Goal: Task Accomplishment & Management: Complete application form

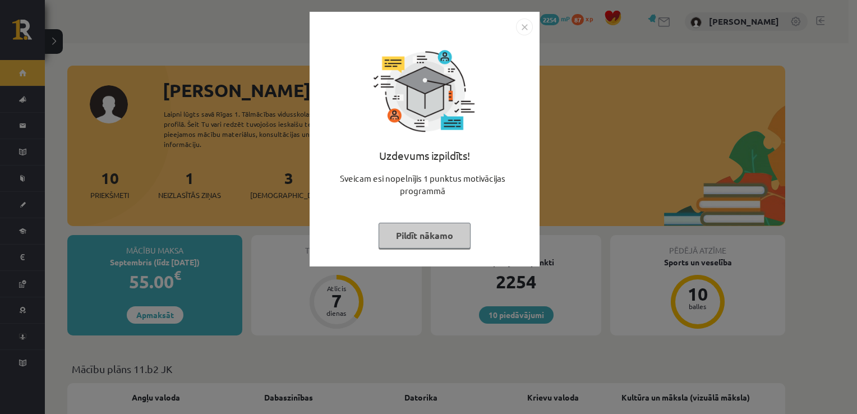
click at [440, 230] on button "Pildīt nākamo" at bounding box center [425, 236] width 92 height 26
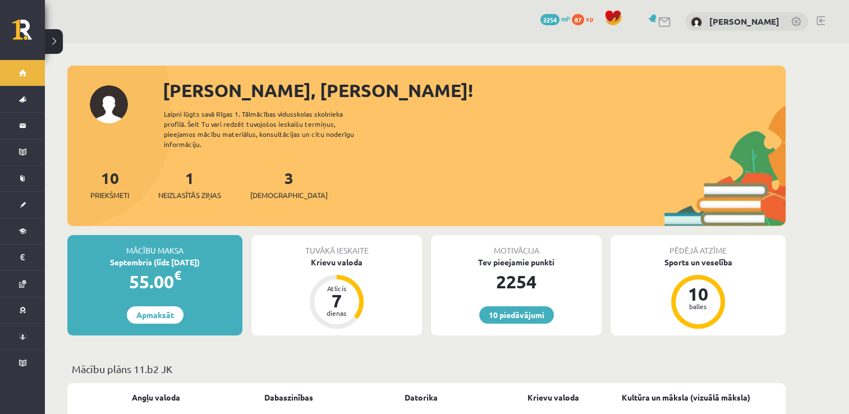
scroll to position [112, 0]
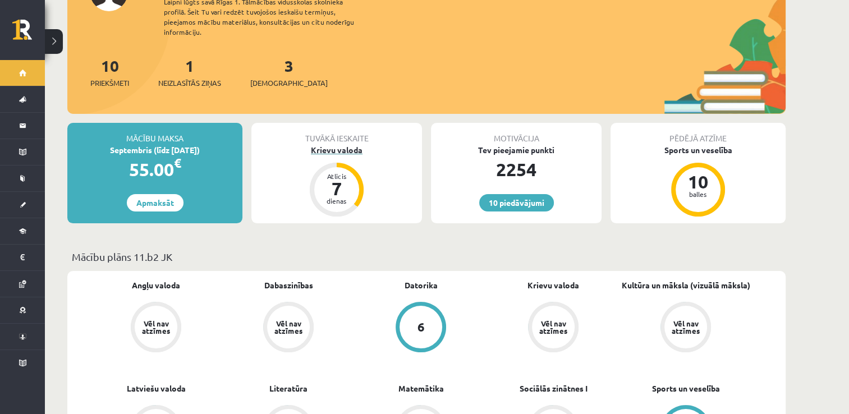
click at [355, 144] on div "Krievu valoda" at bounding box center [336, 150] width 171 height 12
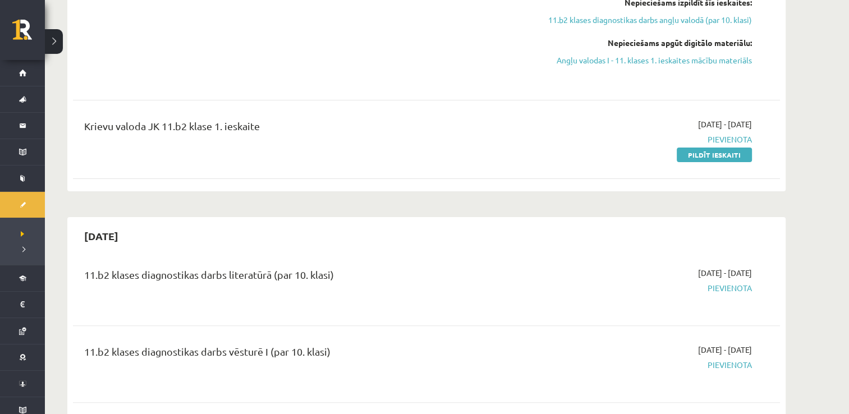
scroll to position [224, 0]
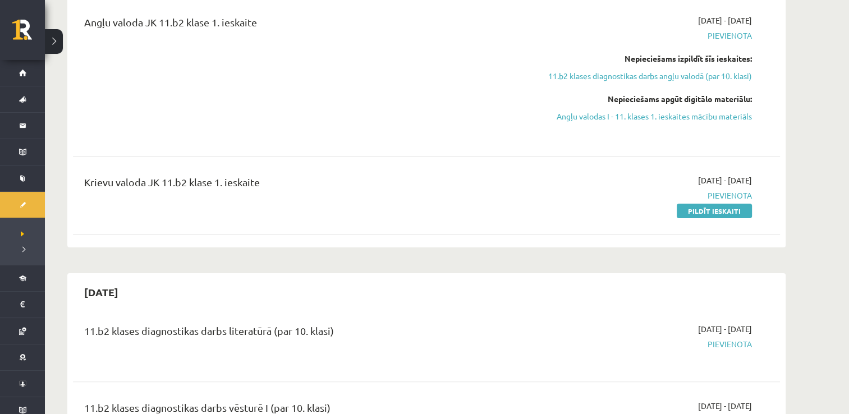
drag, startPoint x: 703, startPoint y: 207, endPoint x: 476, endPoint y: 53, distance: 273.9
click at [703, 208] on link "Pildīt ieskaiti" at bounding box center [714, 211] width 75 height 15
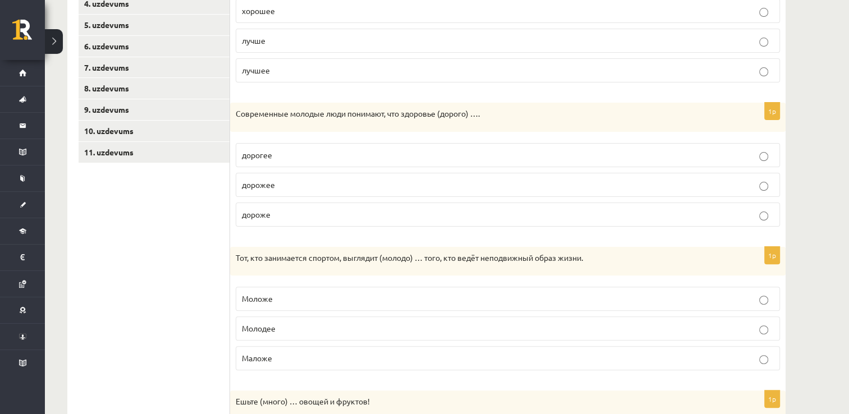
scroll to position [281, 0]
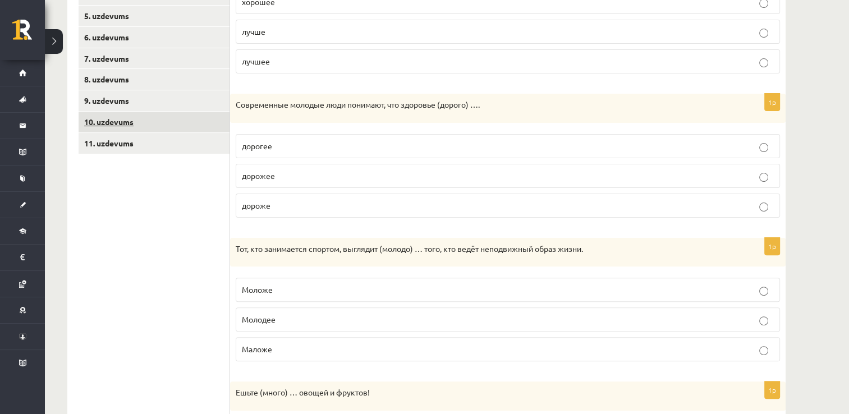
click at [210, 125] on link "10. uzdevums" at bounding box center [154, 122] width 151 height 21
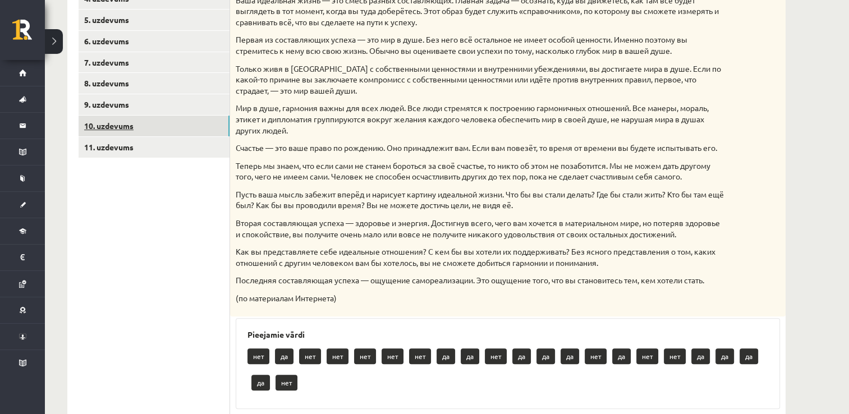
scroll to position [224, 0]
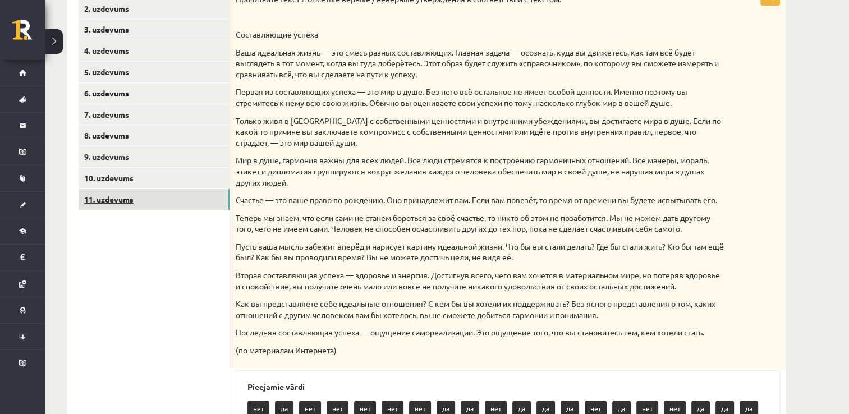
click at [182, 194] on link "11. uzdevums" at bounding box center [154, 199] width 151 height 21
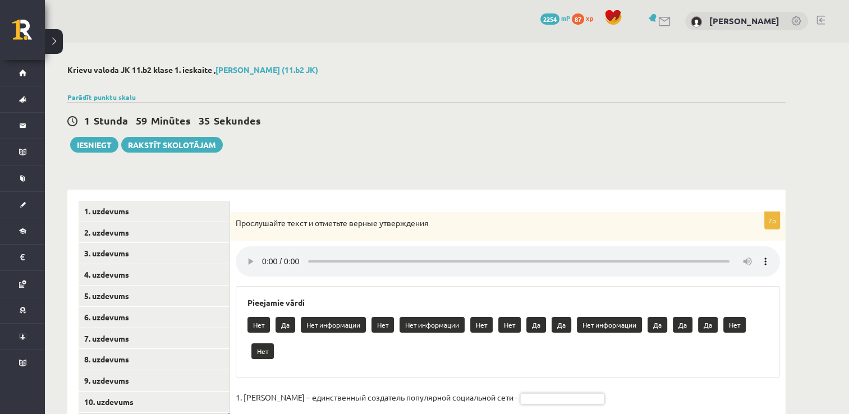
scroll to position [0, 0]
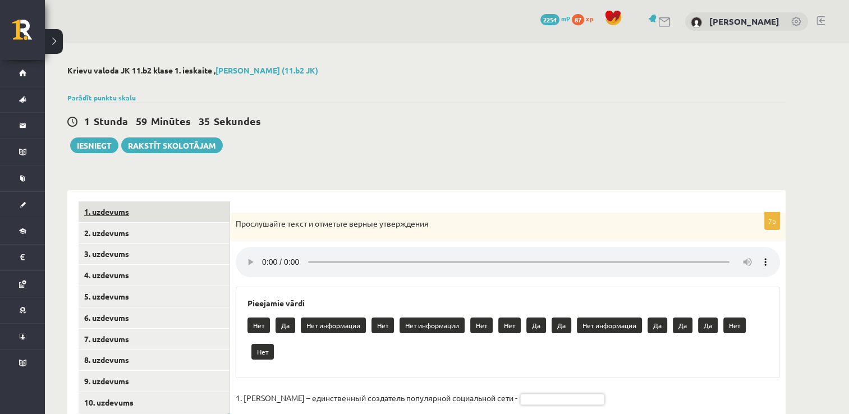
click at [196, 212] on link "1. uzdevums" at bounding box center [154, 211] width 151 height 21
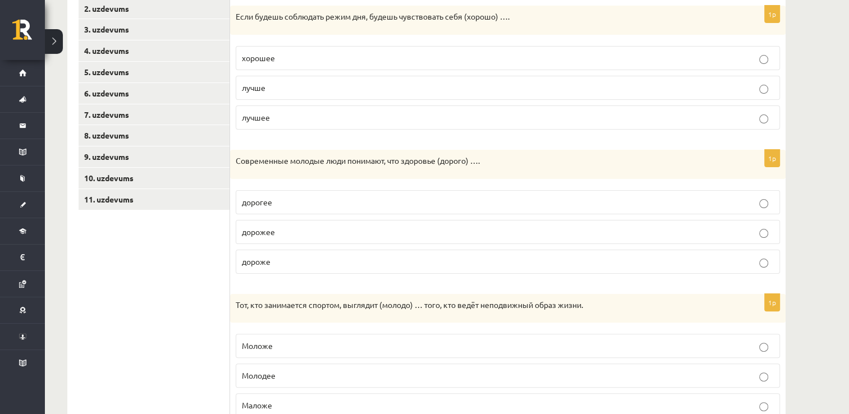
scroll to position [56, 0]
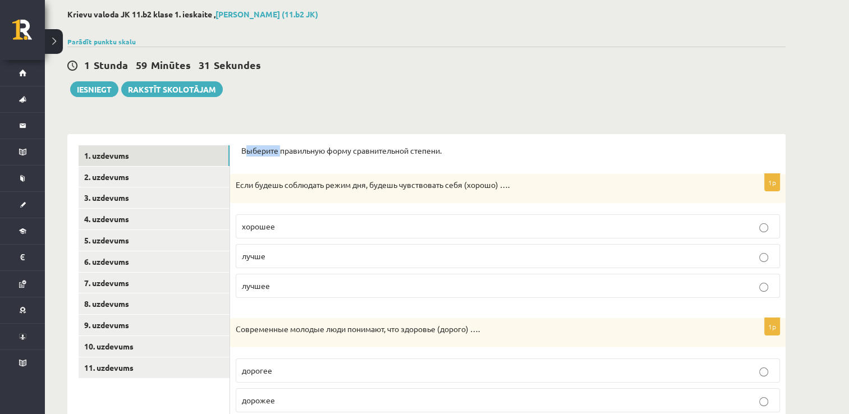
drag, startPoint x: 247, startPoint y: 147, endPoint x: 282, endPoint y: 153, distance: 35.3
click at [282, 153] on p "Выберите правильную форму сравнительной степени." at bounding box center [507, 150] width 533 height 11
drag, startPoint x: 282, startPoint y: 153, endPoint x: 316, endPoint y: 152, distance: 34.8
click at [312, 156] on p "Выберите правильную форму сравнительной степени." at bounding box center [507, 150] width 533 height 11
click at [293, 258] on p "лучше" at bounding box center [508, 256] width 532 height 12
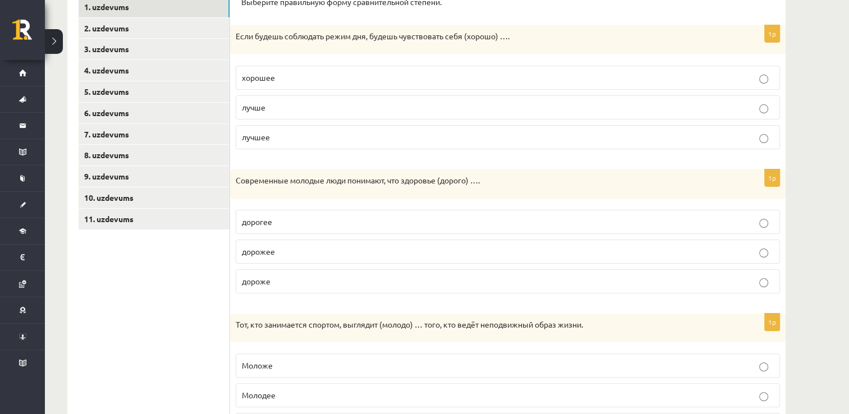
scroll to position [224, 0]
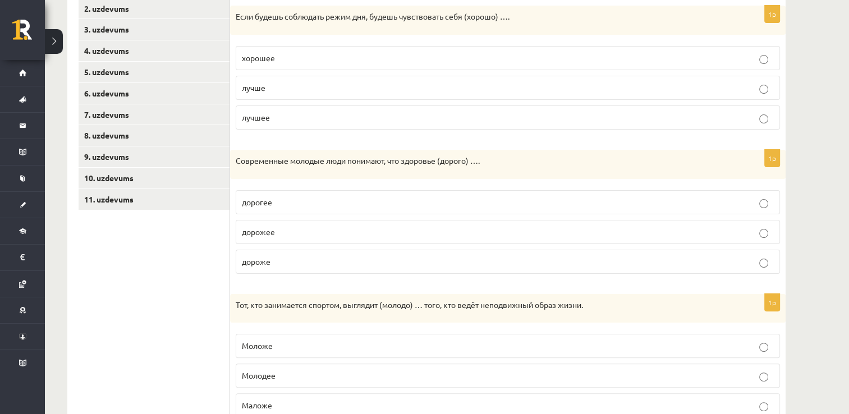
click at [311, 256] on p "дороже" at bounding box center [508, 262] width 532 height 12
click at [324, 203] on p "дорогее" at bounding box center [508, 202] width 532 height 12
click at [323, 235] on p "дорожее" at bounding box center [508, 232] width 532 height 12
click at [319, 261] on p "дороже" at bounding box center [508, 262] width 532 height 12
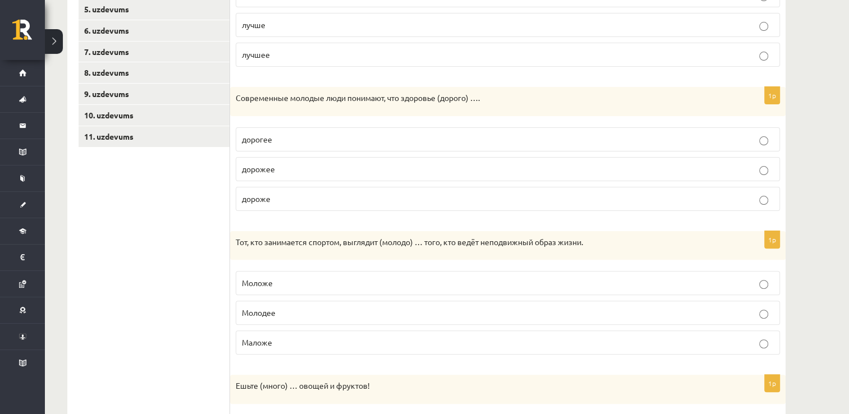
scroll to position [337, 0]
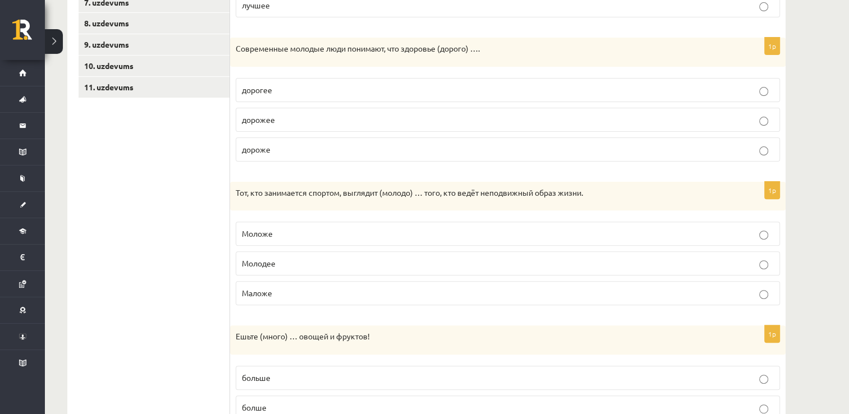
click at [319, 223] on label "Моложе" at bounding box center [508, 234] width 544 height 24
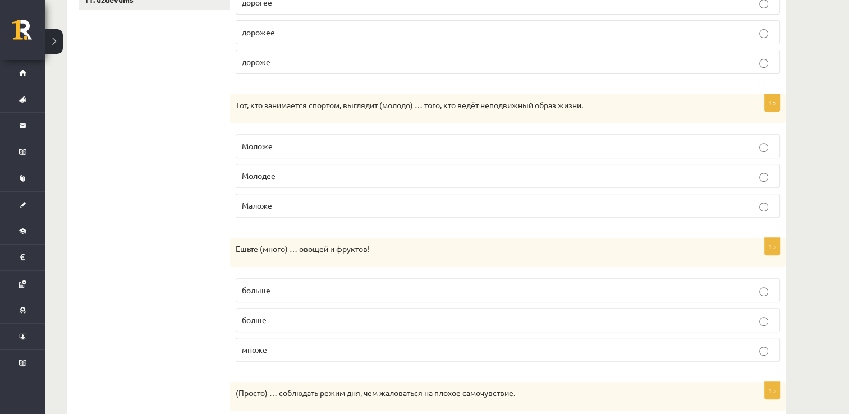
scroll to position [449, 0]
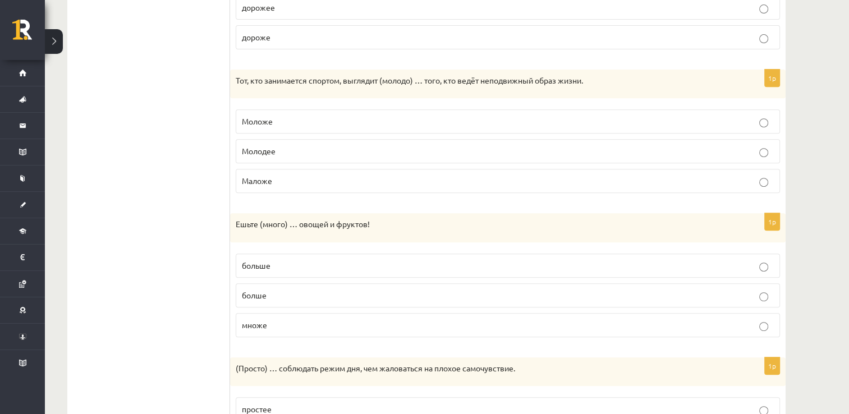
click at [297, 262] on p "больше" at bounding box center [508, 266] width 532 height 12
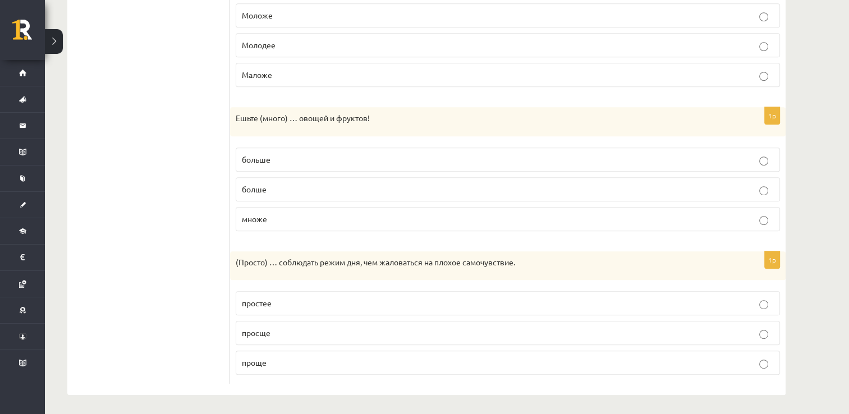
click at [299, 357] on p "проще" at bounding box center [508, 363] width 532 height 12
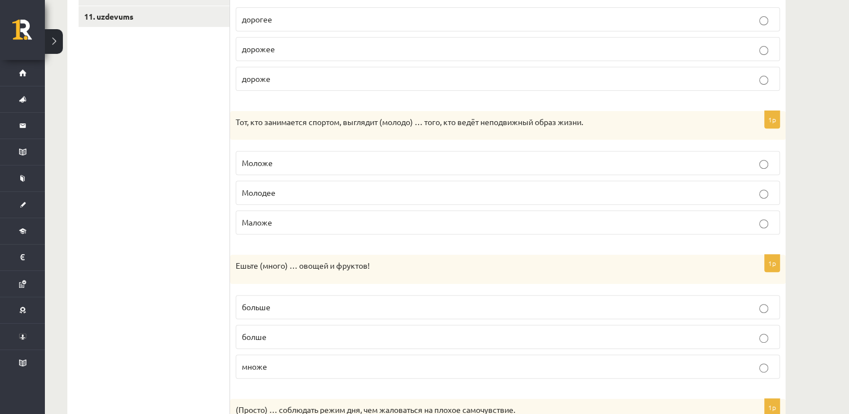
scroll to position [162, 0]
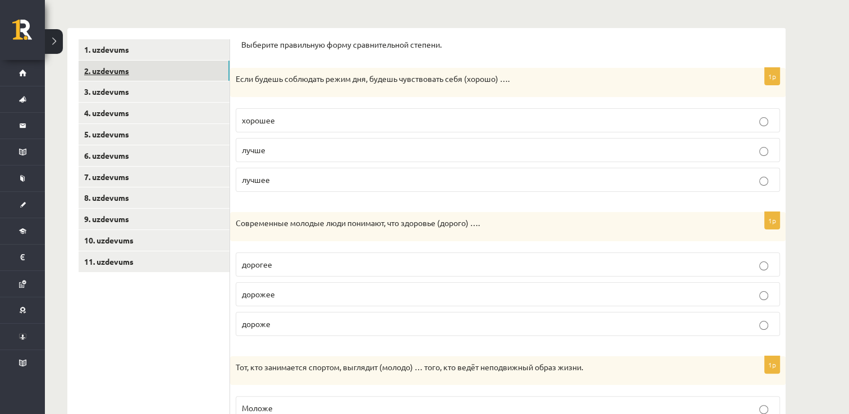
click at [202, 63] on link "2. uzdevums" at bounding box center [154, 71] width 151 height 21
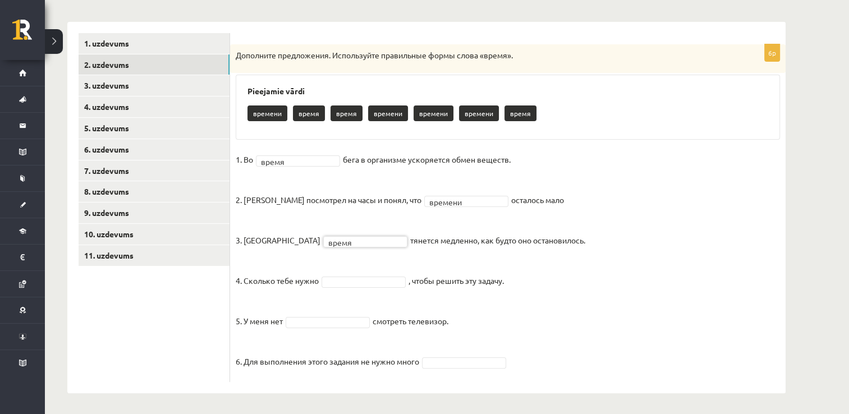
scroll to position [169, 0]
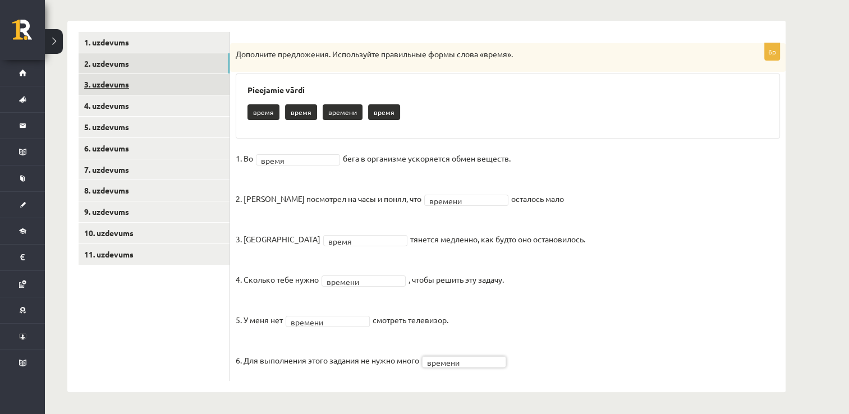
click at [203, 89] on link "3. uzdevums" at bounding box center [154, 84] width 151 height 21
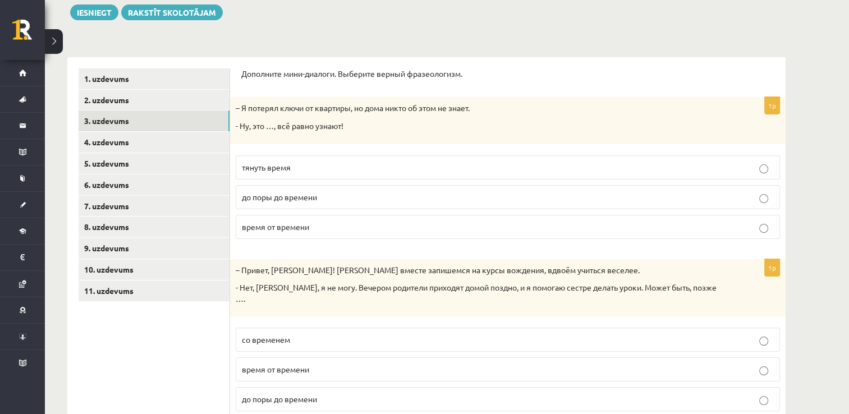
scroll to position [113, 0]
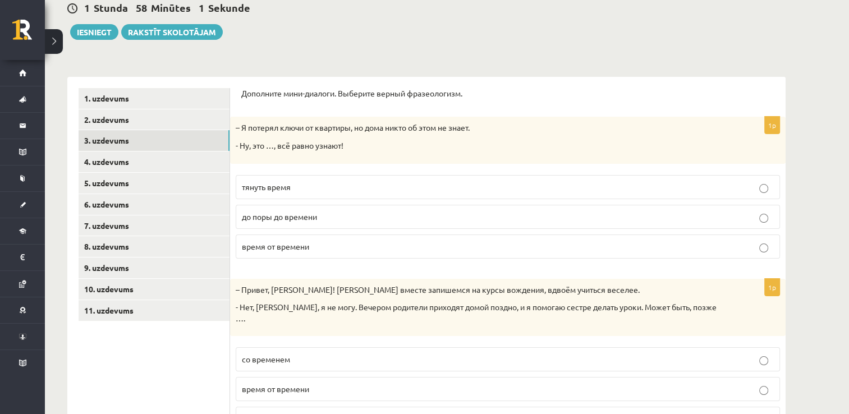
click at [320, 212] on p "до поры до времени" at bounding box center [508, 217] width 532 height 12
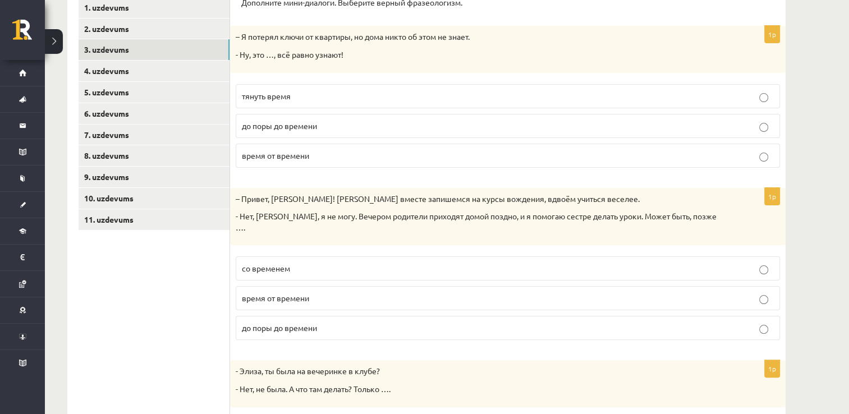
scroll to position [226, 0]
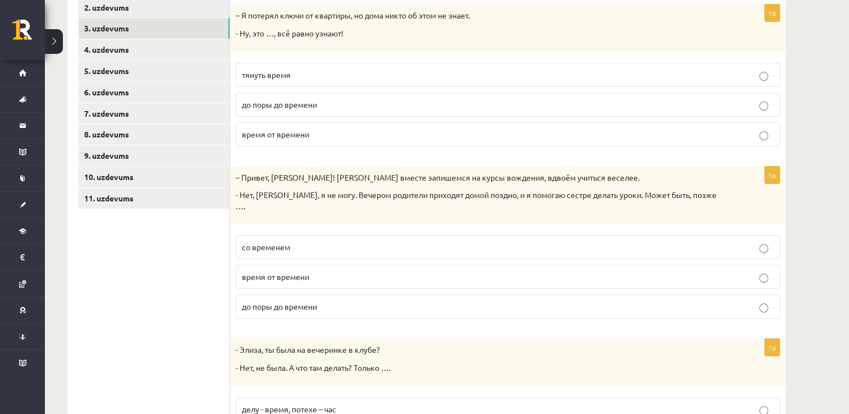
click at [325, 241] on p "со временем" at bounding box center [508, 247] width 532 height 12
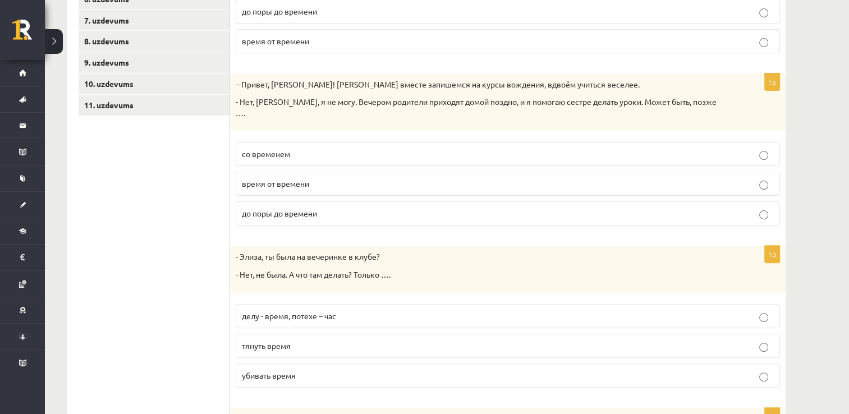
scroll to position [338, 0]
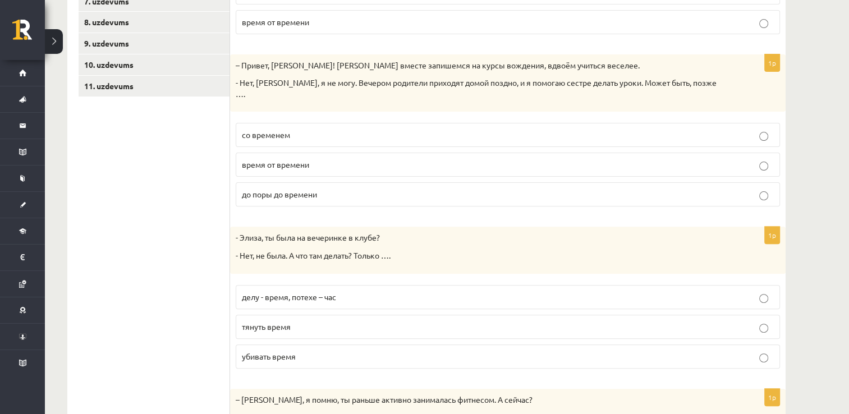
click at [334, 351] on p "убивать время" at bounding box center [508, 357] width 532 height 12
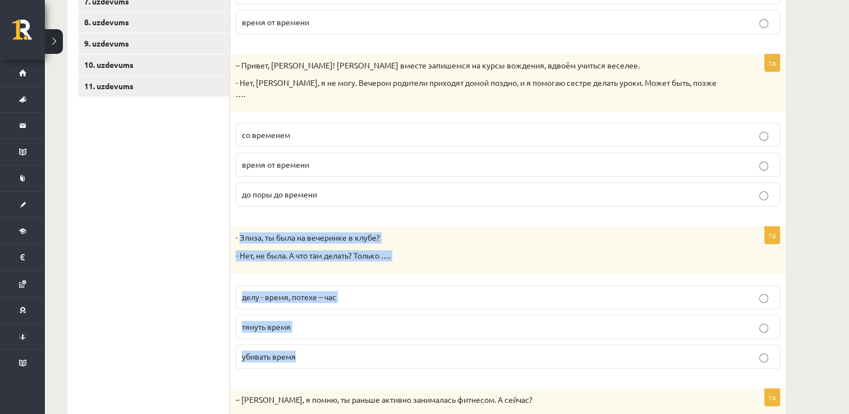
drag, startPoint x: 241, startPoint y: 224, endPoint x: 333, endPoint y: 341, distance: 148.5
click at [333, 341] on div "1p - Элиза, ты была на вечеринке в клубе? - Нет, не была. А что там делать? Тол…" at bounding box center [508, 302] width 556 height 150
drag, startPoint x: 333, startPoint y: 341, endPoint x: 311, endPoint y: 291, distance: 54.5
copy div "Элиза, ты была на вечеринке в клубе? - Нет, не была. А что там делать? Только ……"
click at [393, 250] on p "- Нет, не была. А что там делать? Только …." at bounding box center [480, 255] width 488 height 11
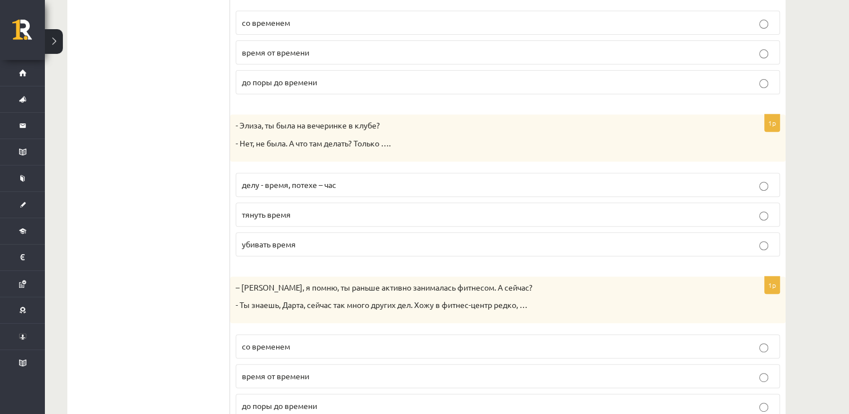
scroll to position [483, 0]
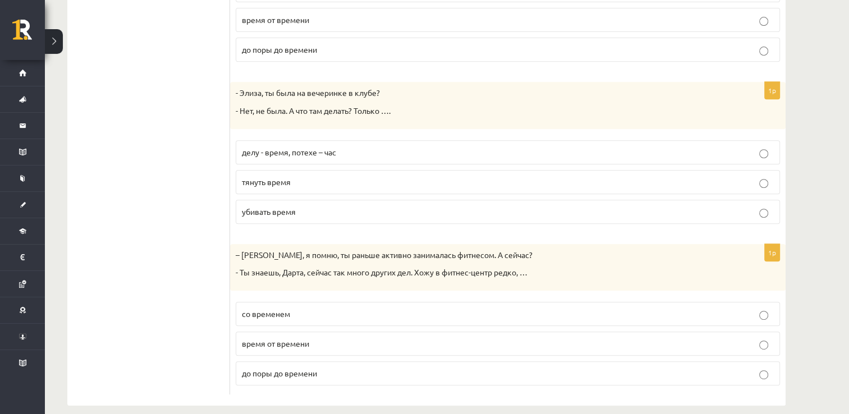
click at [328, 338] on p "время от времени" at bounding box center [508, 344] width 532 height 12
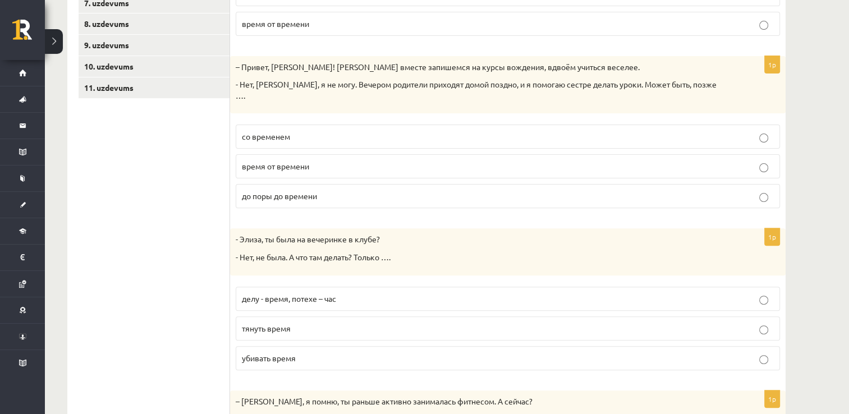
scroll to position [146, 0]
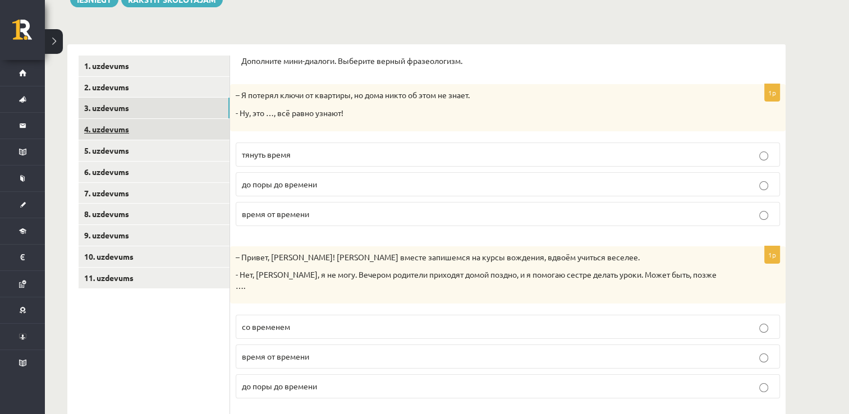
click at [172, 129] on link "4. uzdevums" at bounding box center [154, 129] width 151 height 21
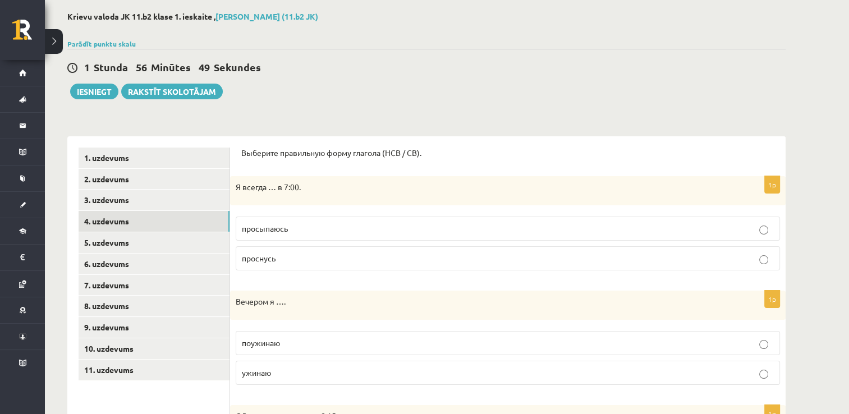
scroll to position [112, 0]
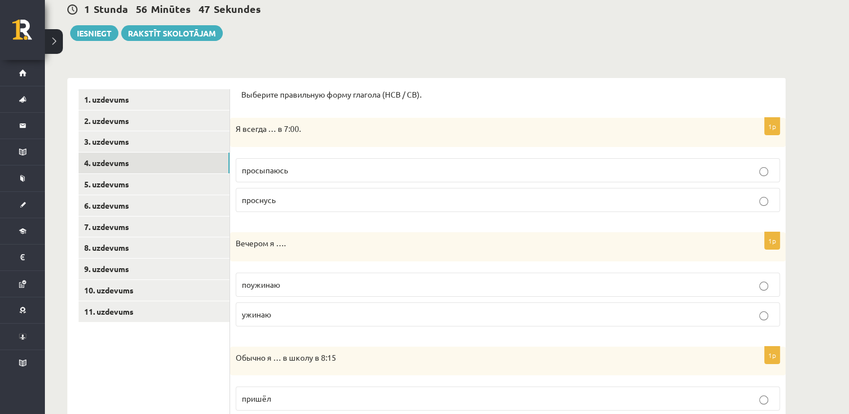
click at [313, 170] on p "просыпаюсь" at bounding box center [508, 170] width 532 height 12
click at [295, 318] on p "ужинаю" at bounding box center [508, 315] width 532 height 12
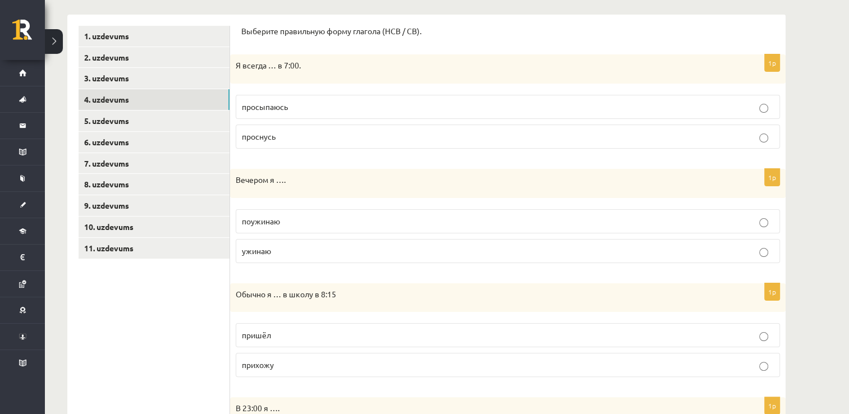
scroll to position [224, 0]
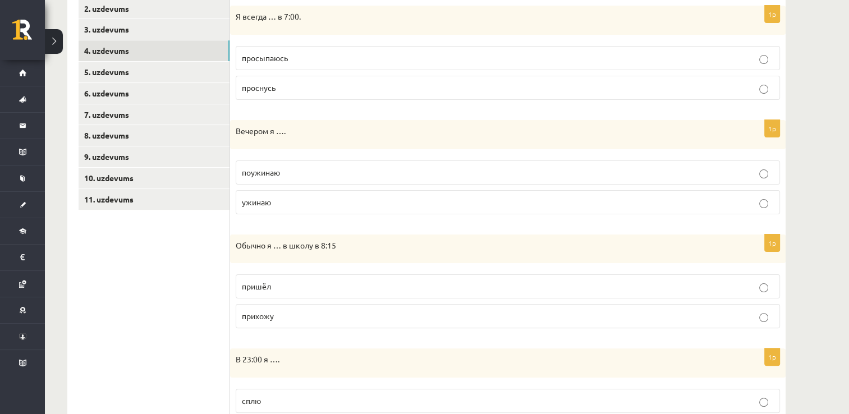
click at [308, 316] on p "прихожу" at bounding box center [508, 316] width 532 height 12
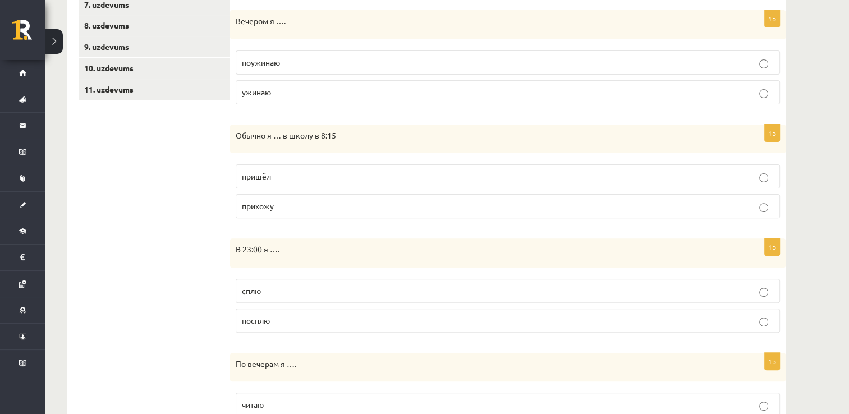
scroll to position [337, 0]
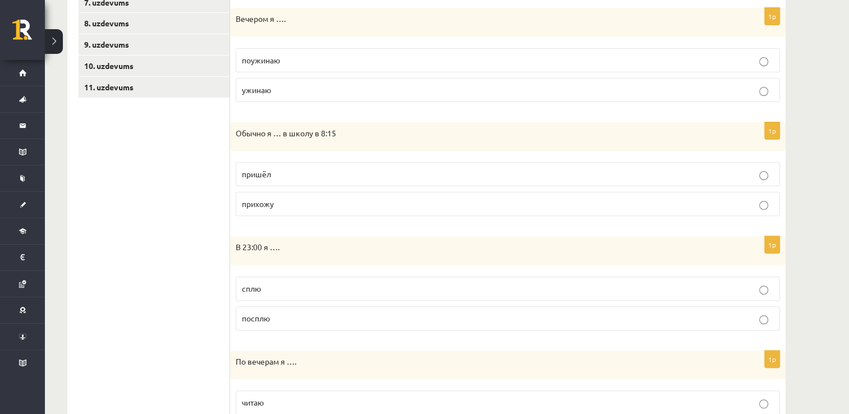
click at [304, 293] on label "сплю" at bounding box center [508, 289] width 544 height 24
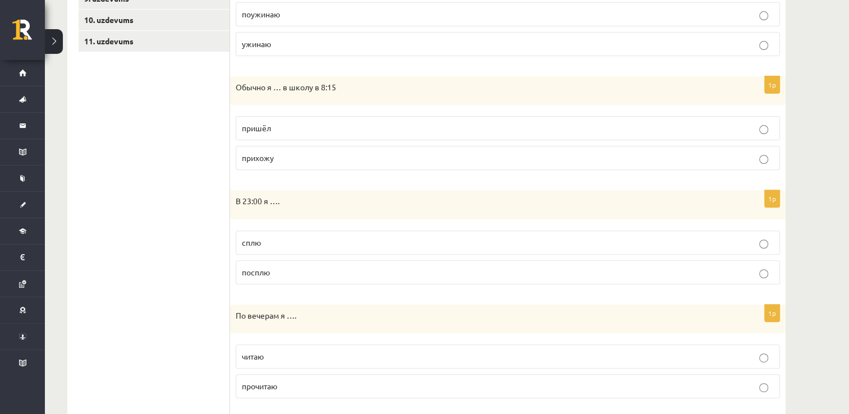
scroll to position [449, 0]
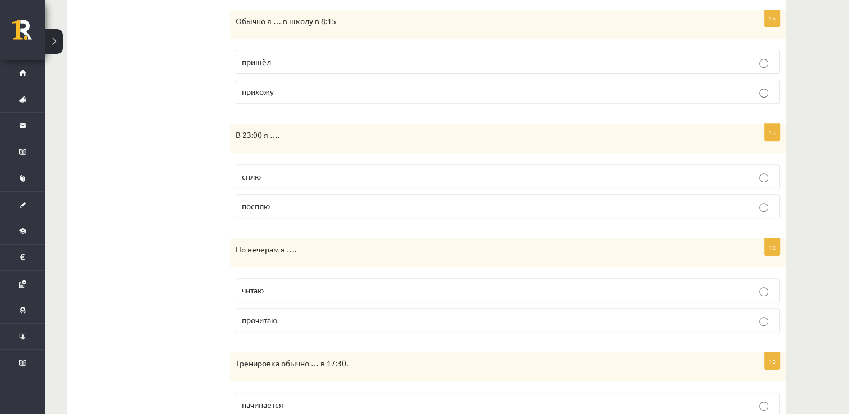
click at [315, 289] on p "читаю" at bounding box center [508, 291] width 532 height 12
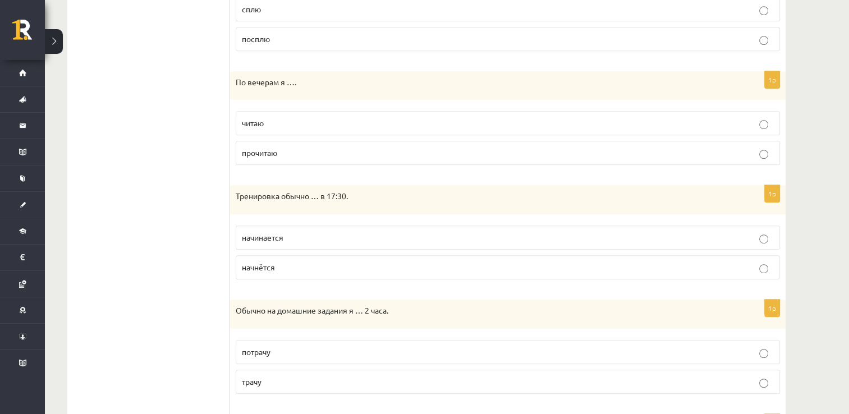
scroll to position [617, 0]
click at [301, 238] on p "начинается" at bounding box center [508, 237] width 532 height 12
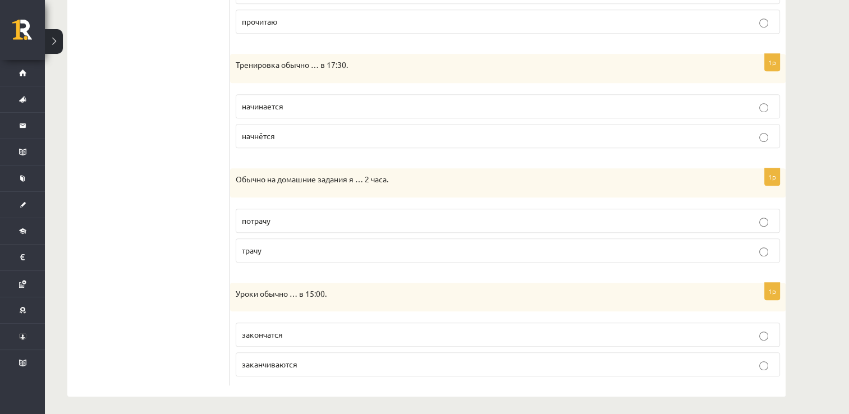
scroll to position [749, 0]
click at [303, 244] on p "трачу" at bounding box center [508, 250] width 532 height 12
click at [314, 363] on p "заканчиваются" at bounding box center [508, 363] width 532 height 12
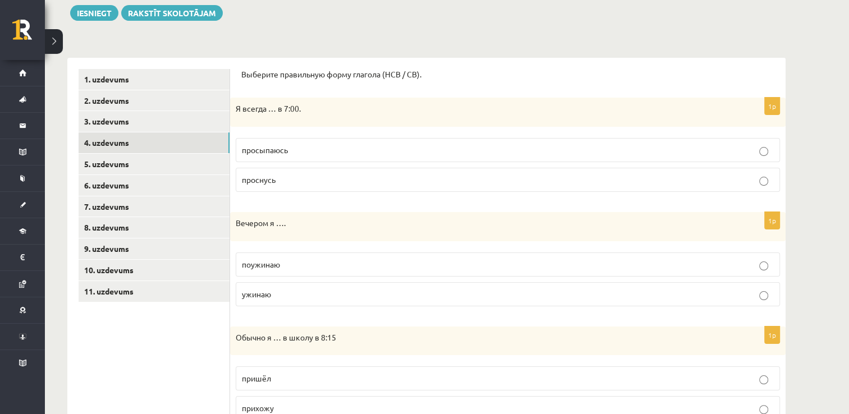
scroll to position [131, 0]
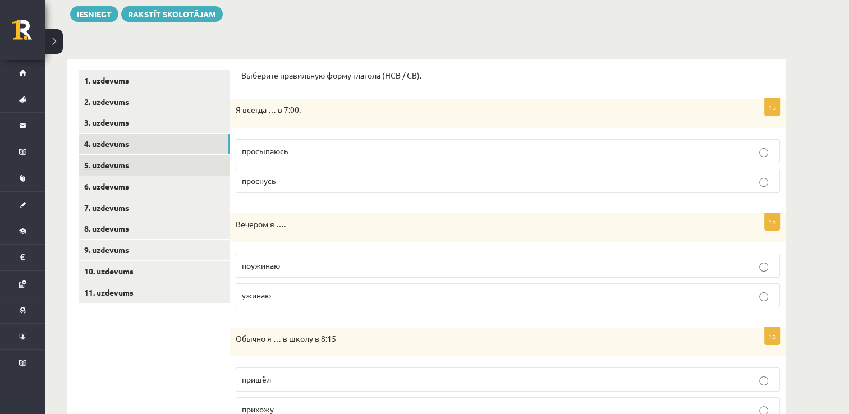
click at [216, 174] on link "5. uzdevums" at bounding box center [154, 165] width 151 height 21
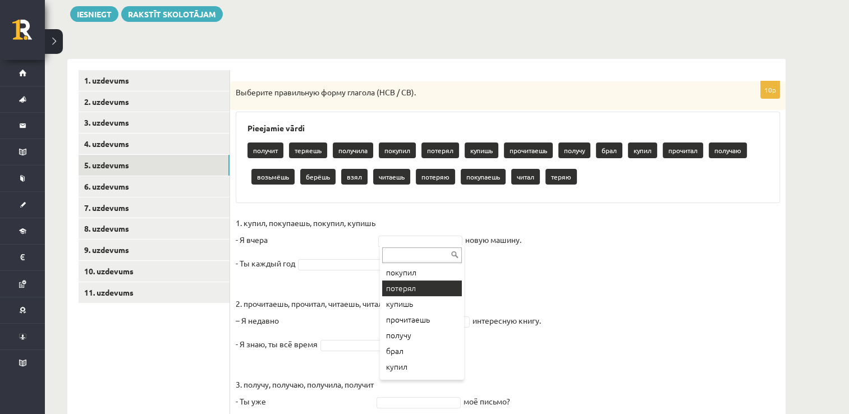
scroll to position [112, 0]
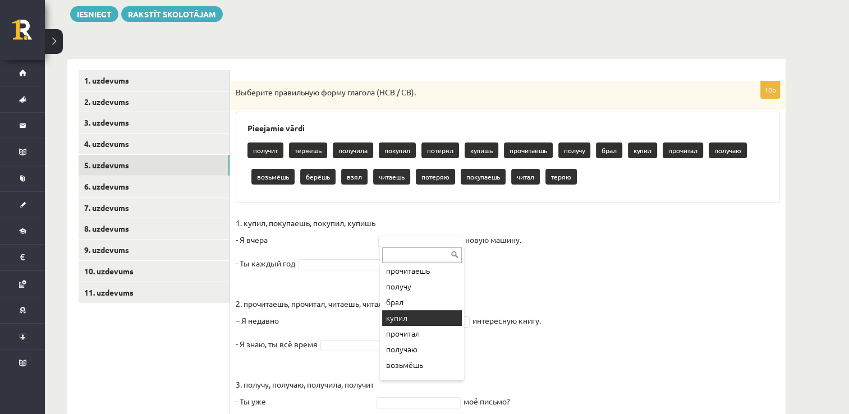
drag, startPoint x: 426, startPoint y: 317, endPoint x: 425, endPoint y: 311, distance: 6.3
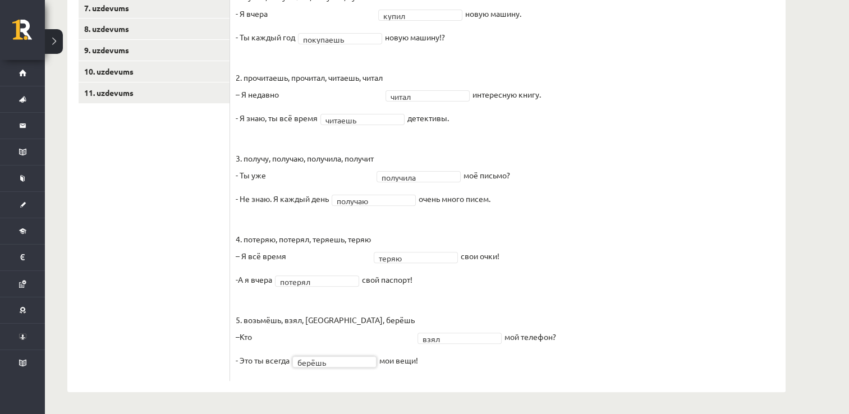
scroll to position [51, 0]
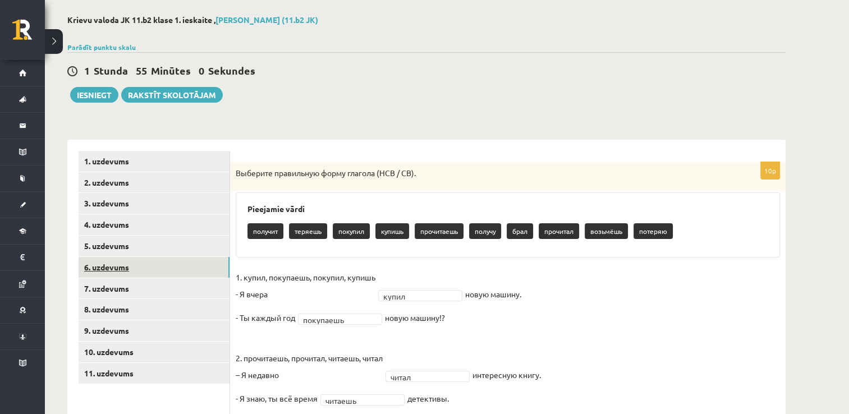
click at [182, 268] on link "6. uzdevums" at bounding box center [154, 267] width 151 height 21
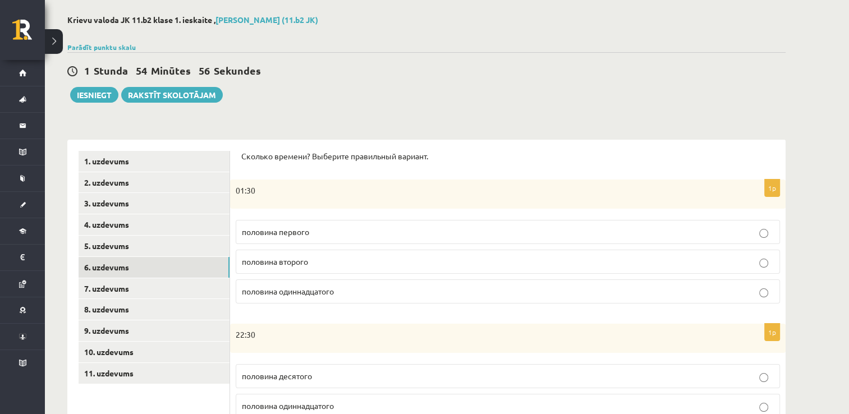
click at [318, 254] on label "половина второго" at bounding box center [508, 262] width 544 height 24
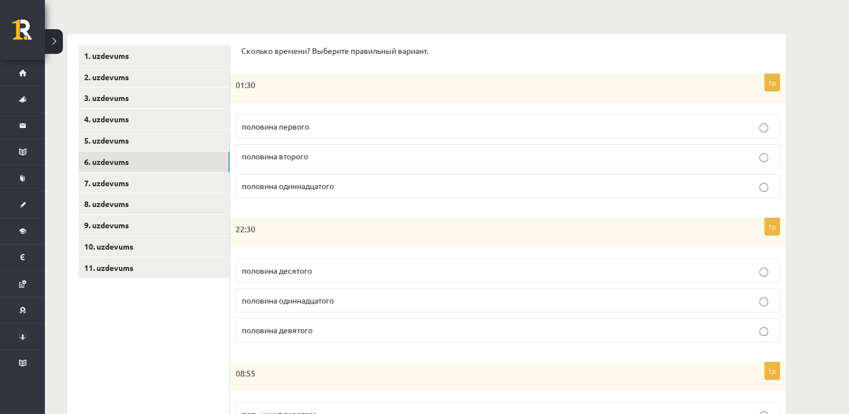
scroll to position [163, 0]
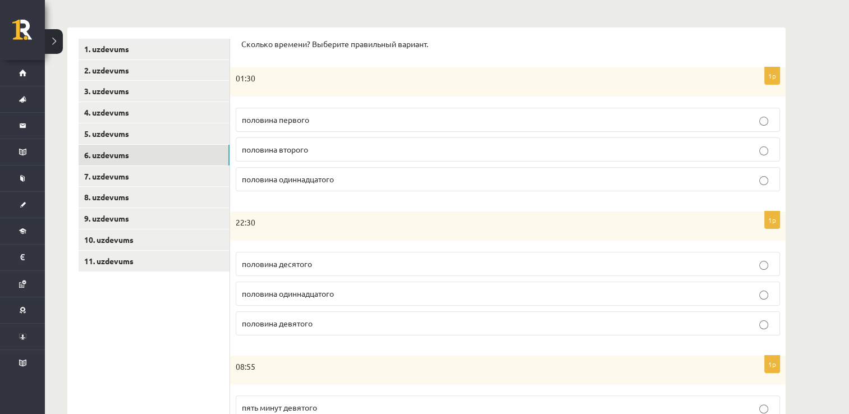
click at [316, 295] on span "половина одиннадцатого" at bounding box center [288, 293] width 92 height 10
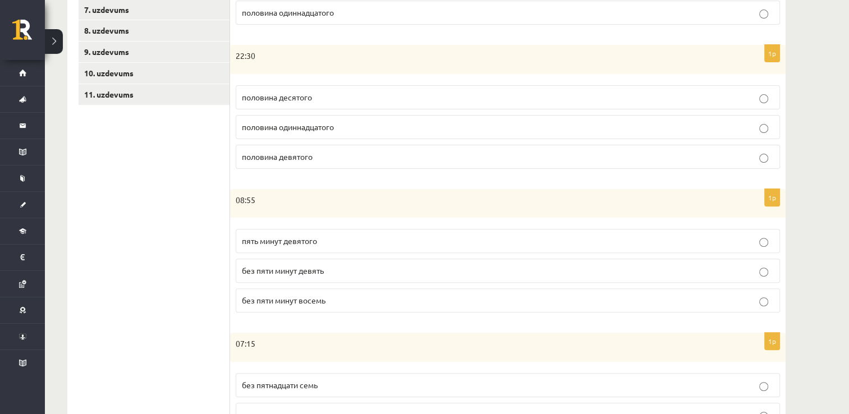
scroll to position [331, 0]
click at [324, 245] on label "пять минут девятого" at bounding box center [508, 239] width 544 height 24
click at [331, 273] on label "без пяти минут девять" at bounding box center [508, 269] width 544 height 24
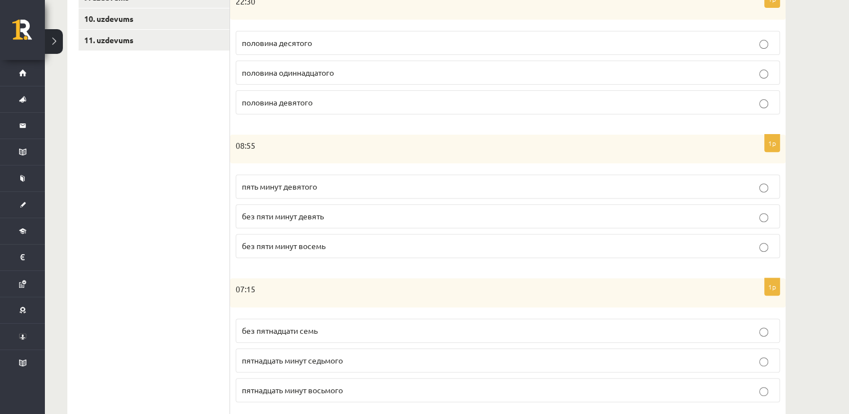
scroll to position [443, 0]
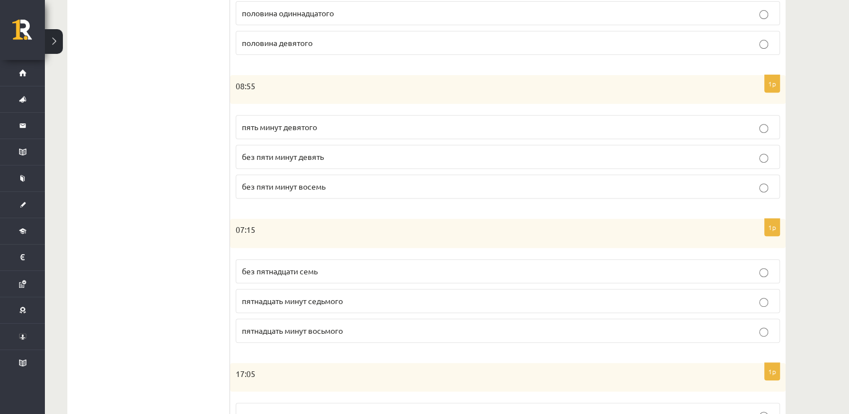
click at [346, 302] on p "пятнадцать минут седьмого" at bounding box center [508, 301] width 532 height 12
click at [358, 325] on p "пятнадцать минут восьмого" at bounding box center [508, 331] width 532 height 12
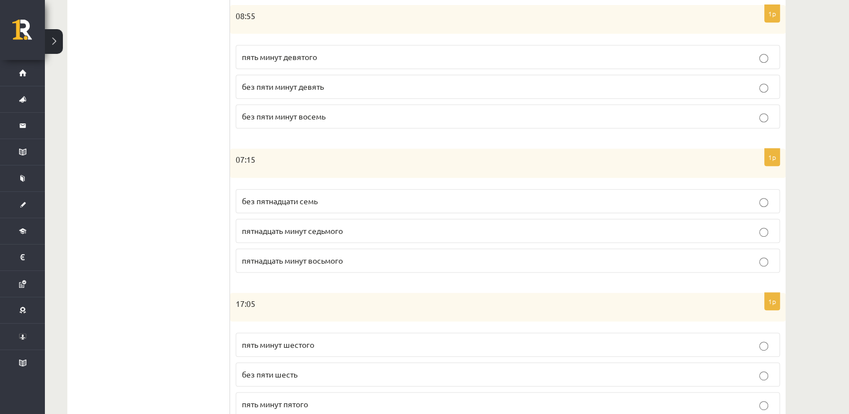
scroll to position [555, 0]
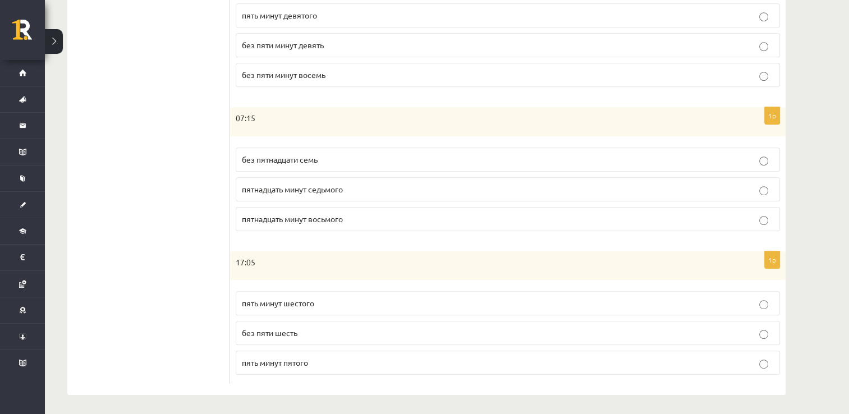
click at [362, 299] on p "пять минут шестого" at bounding box center [508, 303] width 532 height 12
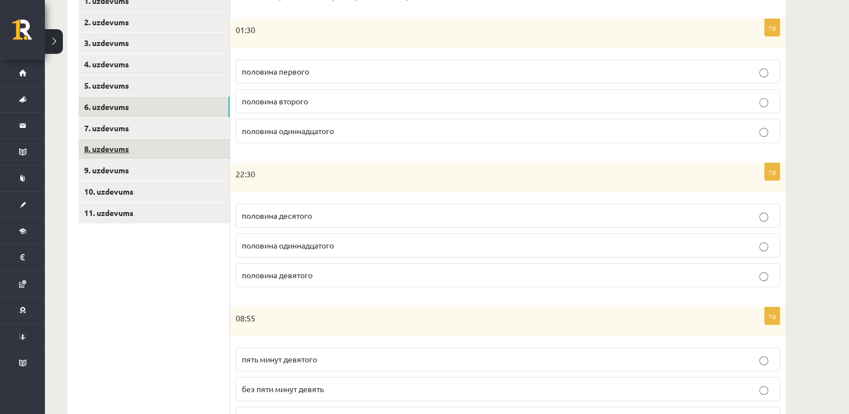
scroll to position [162, 0]
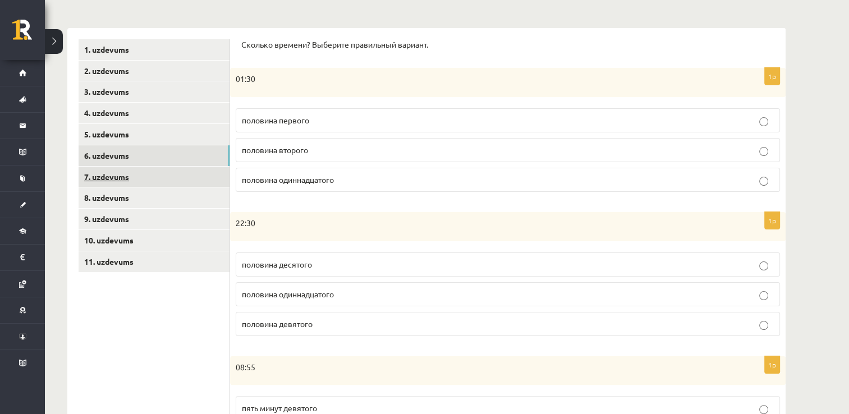
click at [164, 176] on link "7. uzdevums" at bounding box center [154, 177] width 151 height 21
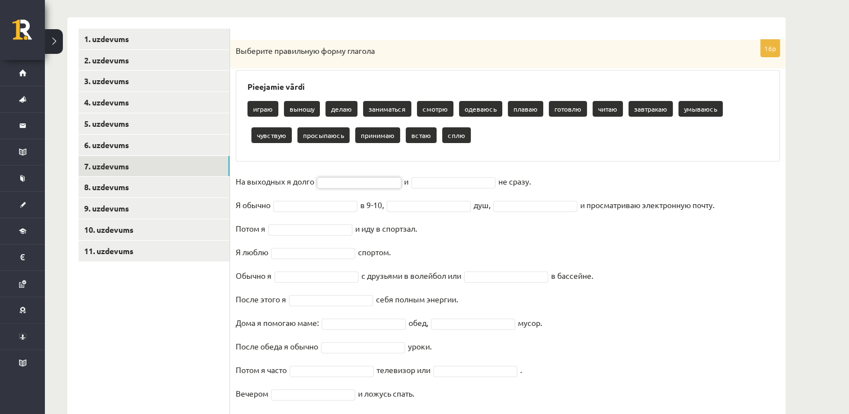
scroll to position [207, 0]
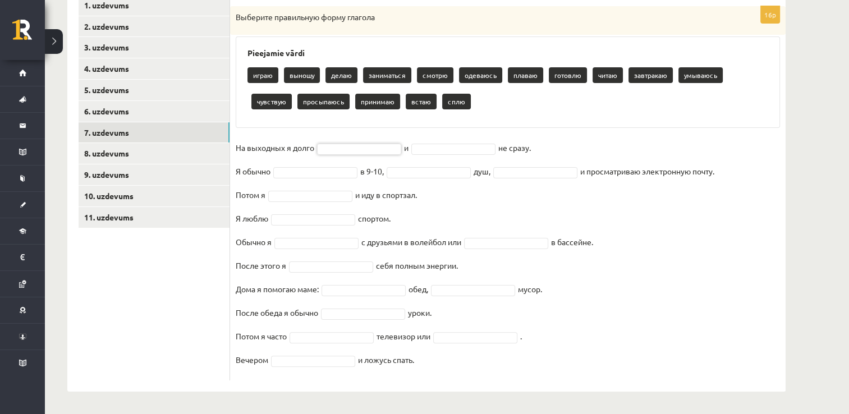
click at [384, 154] on fieldset "На выходных я долго и не сразу. Я обычно в 9-10, душ, и просматриваю электронну…" at bounding box center [508, 257] width 544 height 236
click at [672, 189] on fieldset "На выходных я долго и не сразу. Я обычно в 9-10, душ, и просматриваю электронну…" at bounding box center [508, 257] width 544 height 236
click at [391, 155] on fieldset "На выходных я долго и не сразу. Я обычно в 9-10, душ, и просматриваю электронну…" at bounding box center [508, 257] width 544 height 236
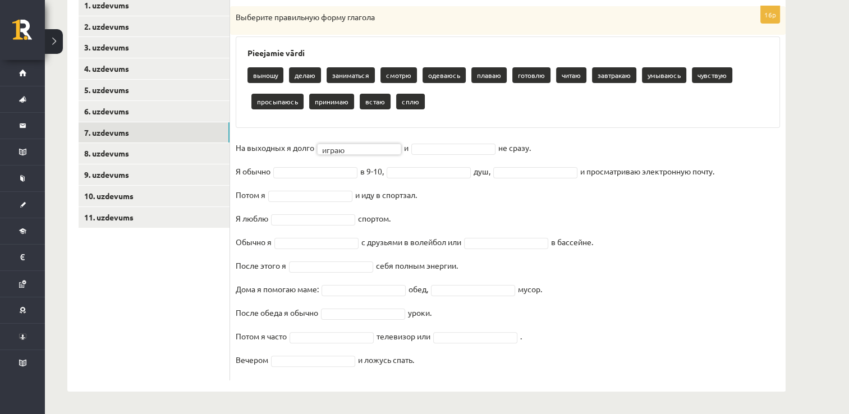
click at [372, 155] on fieldset "На выходных я долго играю ***** и не сразу. Я обычно в 9-10, душ, и просматрива…" at bounding box center [508, 257] width 544 height 236
click at [331, 165] on fieldset "На выходных я долго сплю **** и встаю ***** не сразу. Я обычно в 9-10, душ, и п…" at bounding box center [508, 257] width 544 height 236
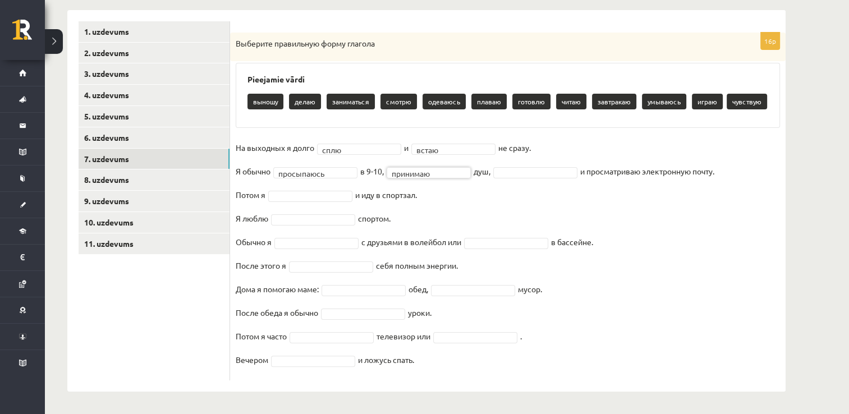
scroll to position [180, 0]
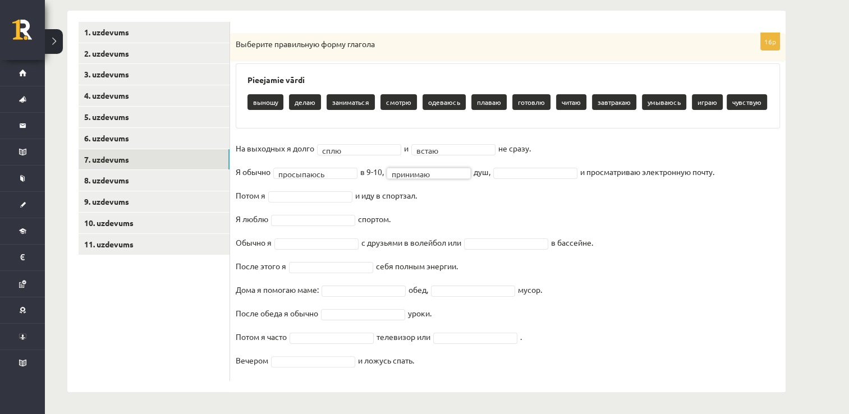
click at [566, 164] on fieldset "**********" at bounding box center [508, 258] width 544 height 236
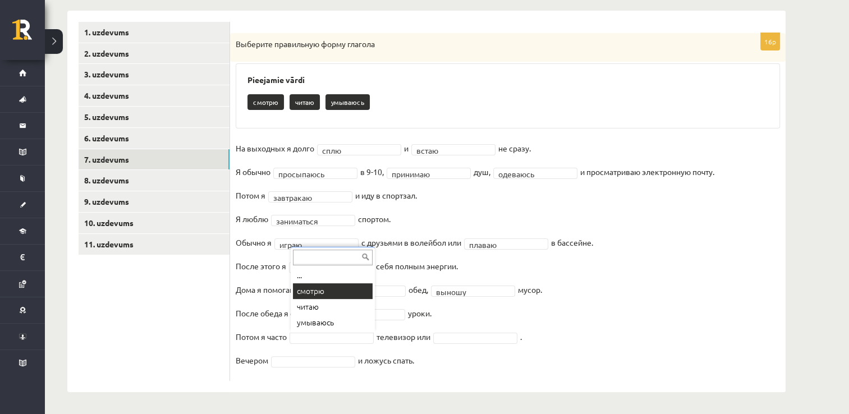
drag, startPoint x: 347, startPoint y: 290, endPoint x: 355, endPoint y: 290, distance: 7.3
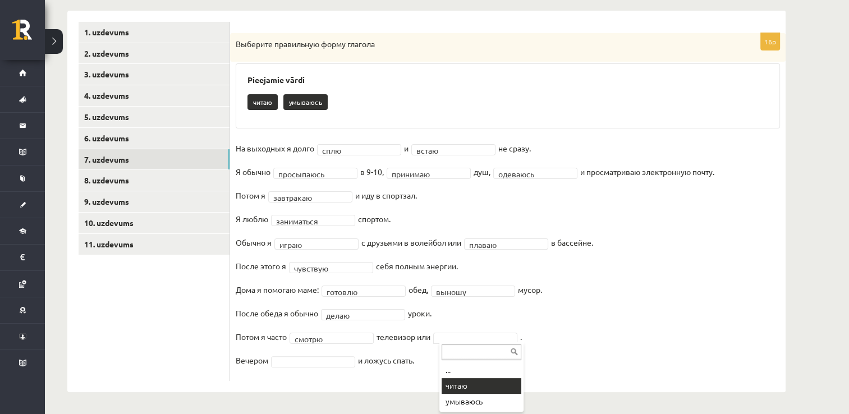
drag, startPoint x: 474, startPoint y: 390, endPoint x: 432, endPoint y: 390, distance: 42.1
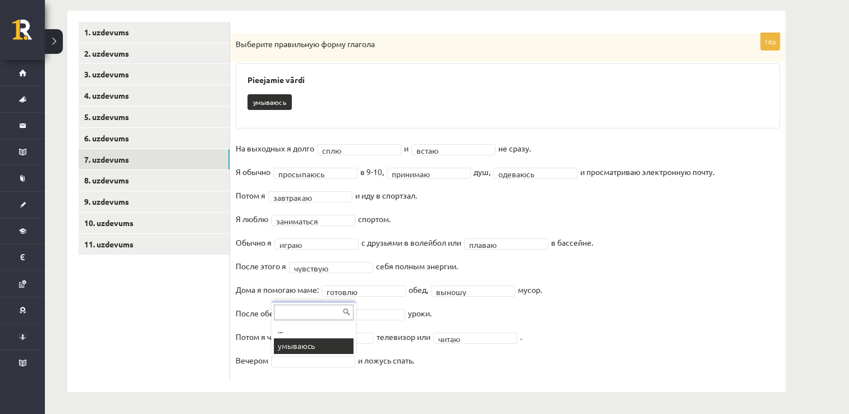
scroll to position [153, 0]
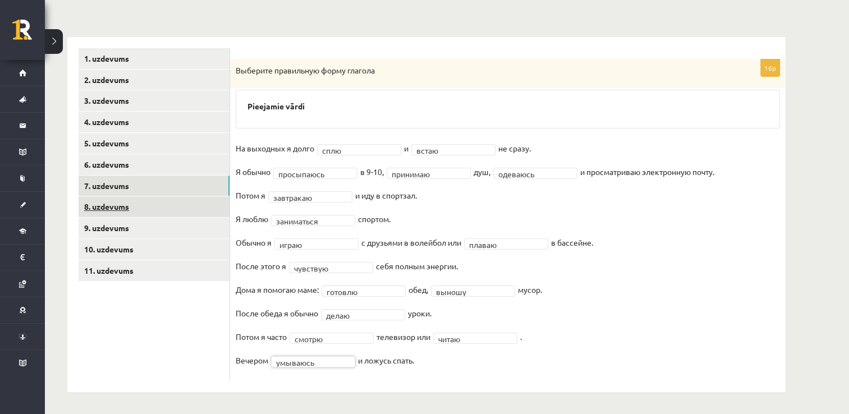
click at [186, 205] on link "8. uzdevums" at bounding box center [154, 206] width 151 height 21
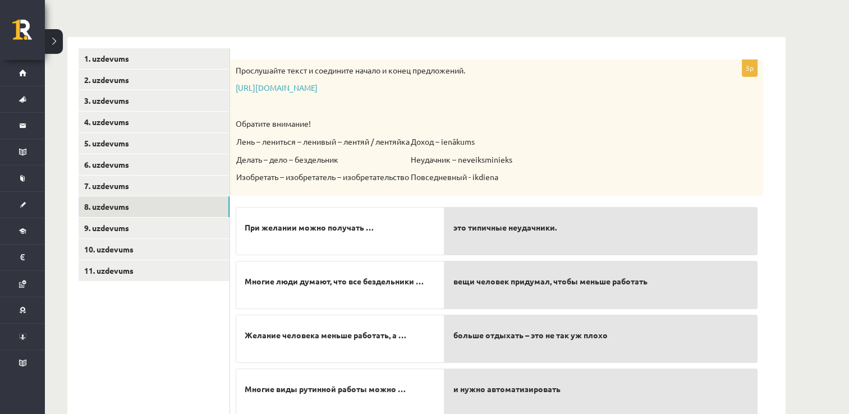
click at [366, 164] on p "Делать – дело – бездельник" at bounding box center [322, 159] width 173 height 11
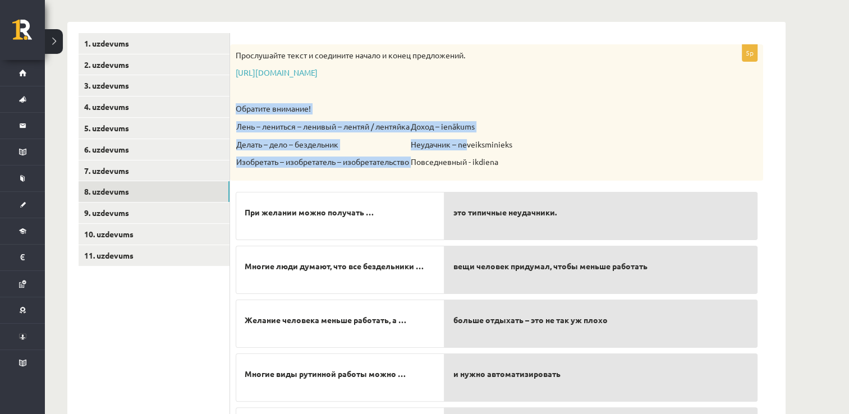
scroll to position [247, 0]
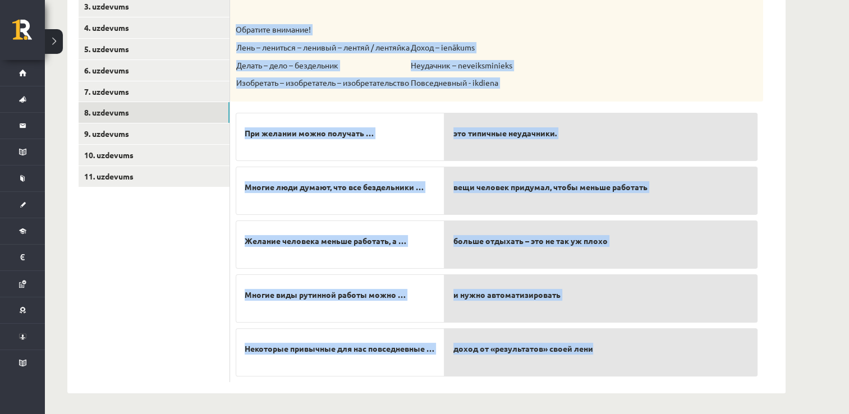
drag, startPoint x: 236, startPoint y: 114, endPoint x: 614, endPoint y: 352, distance: 447.1
click at [614, 354] on div "5p Прослушайте текст и соедините начало и конец предложений. https://www.zvaigz…" at bounding box center [496, 173] width 533 height 417
copy div "Обратите внимание! Лень – лениться – ленивый – лентяй / лентяйка Делать – дело …"
click at [405, 165] on div "При желании можно получать … Многие люди думают, что все бездельники … Желание …" at bounding box center [340, 241] width 209 height 269
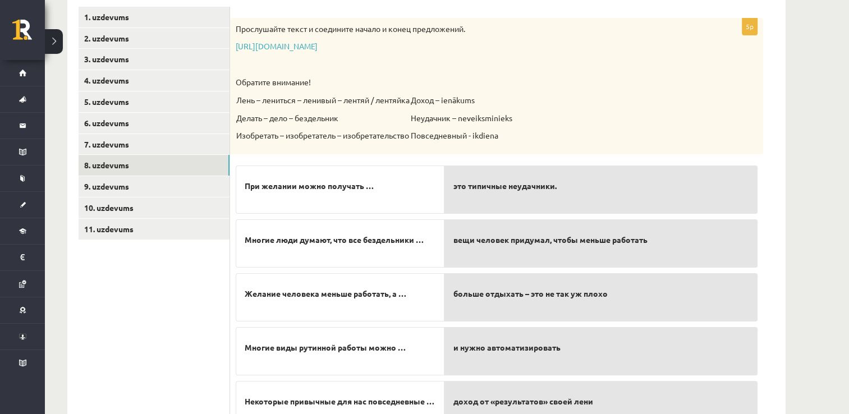
scroll to position [135, 0]
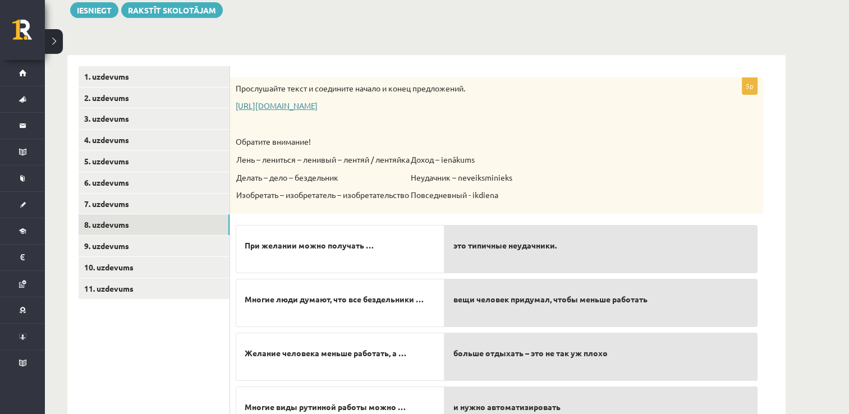
click at [291, 104] on link "https://www.zvaigzne.lv/upload/audio/100Urokov/2/49%202.mp3" at bounding box center [277, 105] width 82 height 10
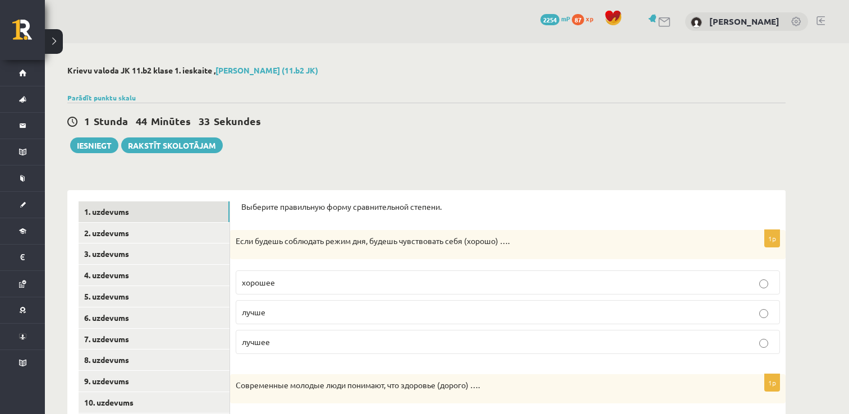
scroll to position [135, 0]
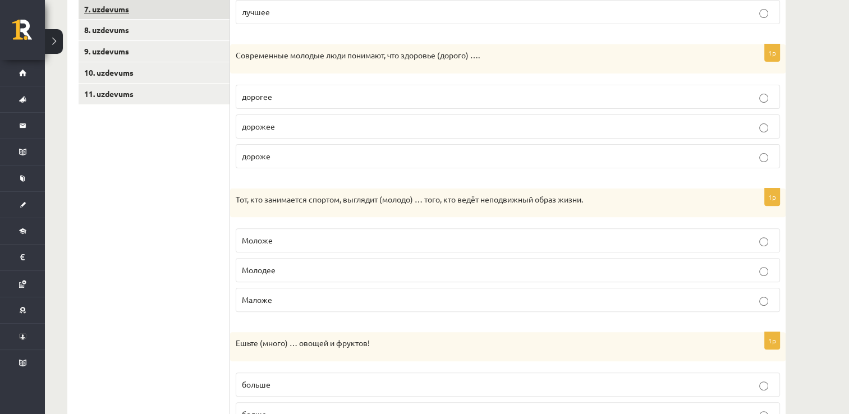
scroll to position [191, 0]
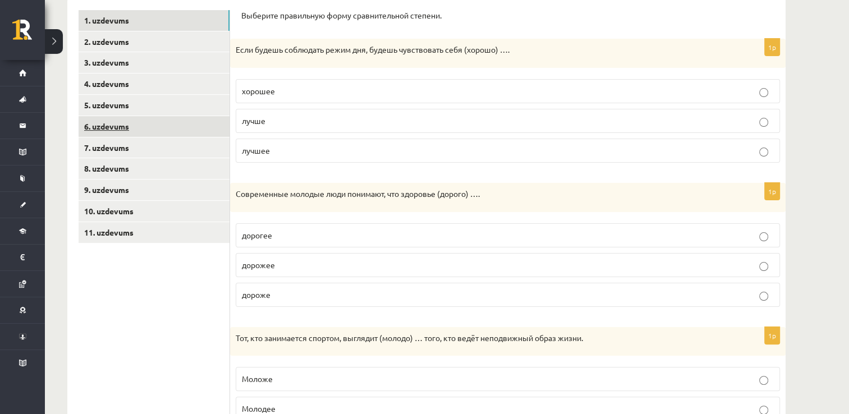
click at [186, 128] on link "6. uzdevums" at bounding box center [154, 126] width 151 height 21
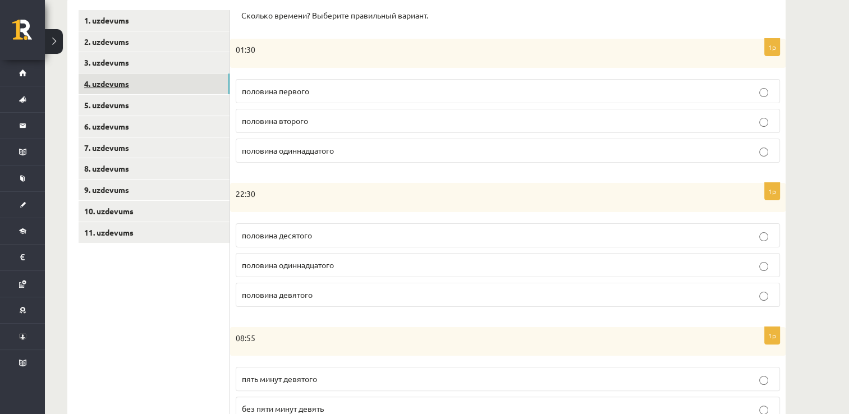
click at [179, 85] on link "4. uzdevums" at bounding box center [154, 84] width 151 height 21
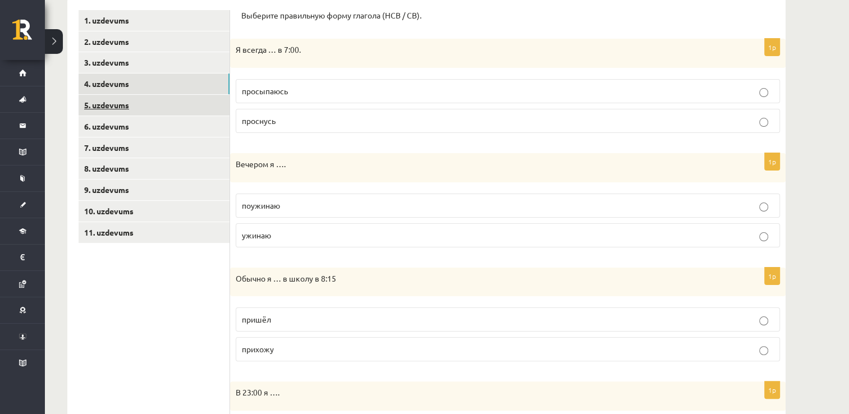
click at [193, 105] on link "5. uzdevums" at bounding box center [154, 105] width 151 height 21
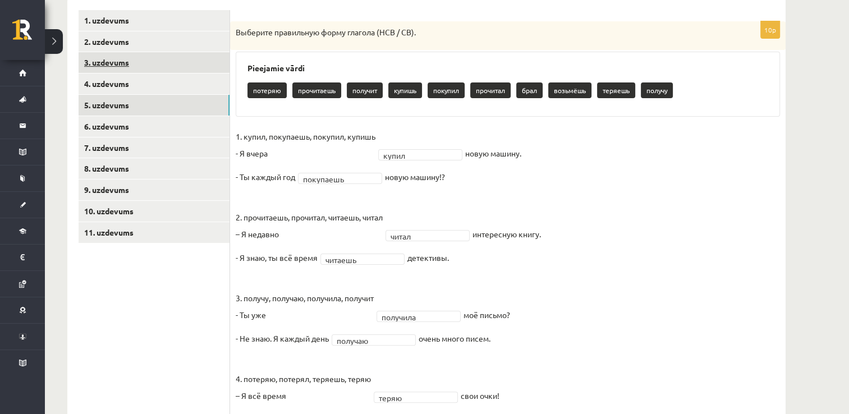
click at [195, 68] on link "3. uzdevums" at bounding box center [154, 62] width 151 height 21
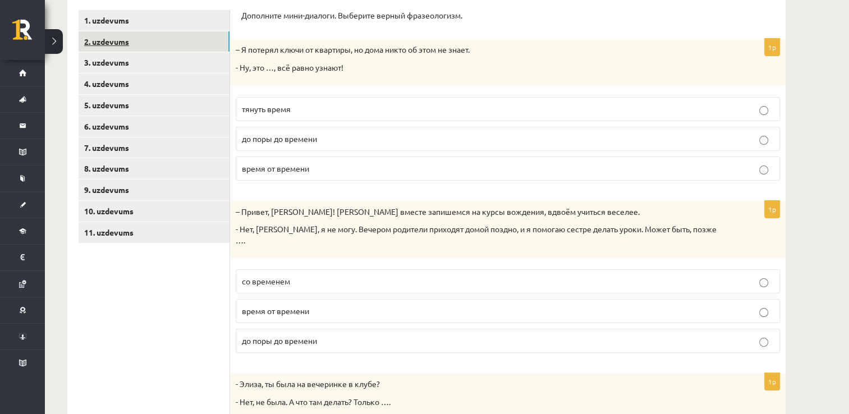
click at [191, 41] on link "2. uzdevums" at bounding box center [154, 41] width 151 height 21
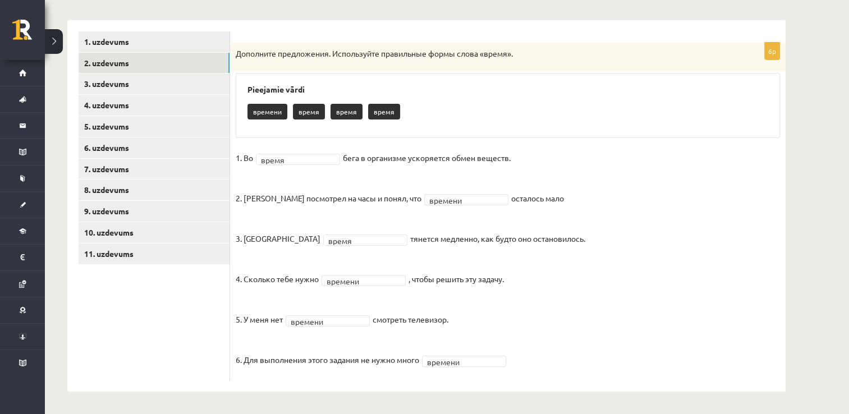
scroll to position [169, 0]
click at [190, 21] on div "1. uzdevums 2. uzdevums 3. uzdevums 4. uzdevums 5. uzdevums 6. uzdevums 7. uzde…" at bounding box center [148, 206] width 163 height 371
click at [185, 42] on link "1. uzdevums" at bounding box center [154, 42] width 151 height 21
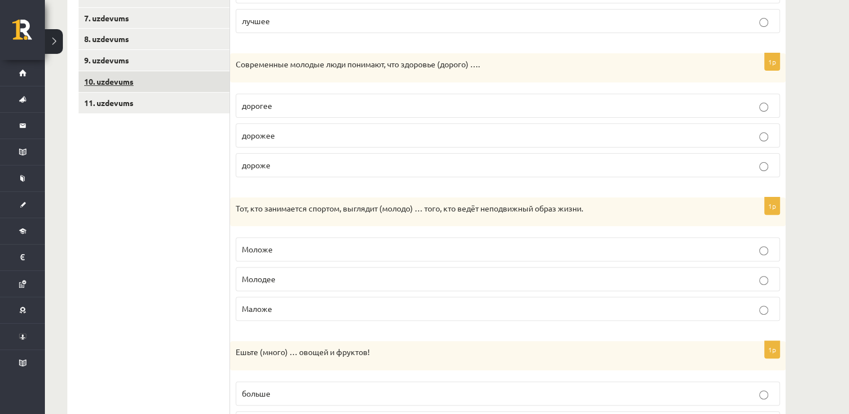
scroll to position [226, 0]
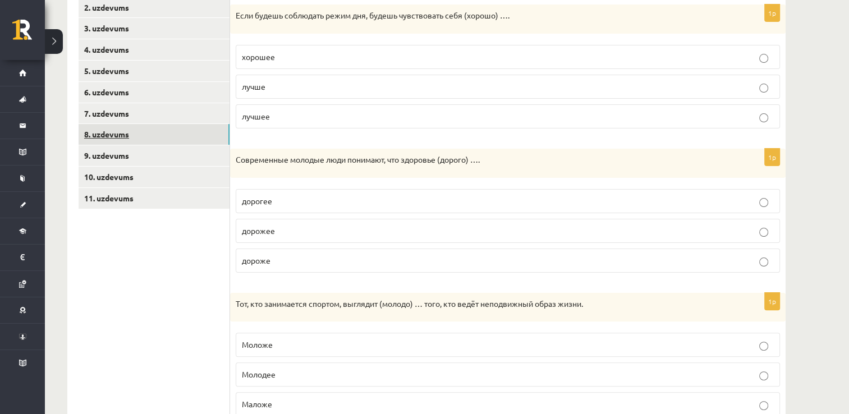
click at [146, 139] on link "8. uzdevums" at bounding box center [154, 134] width 151 height 21
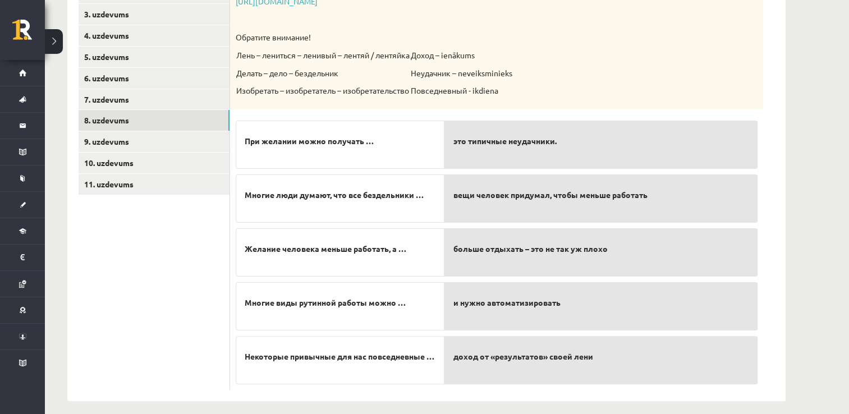
scroll to position [247, 0]
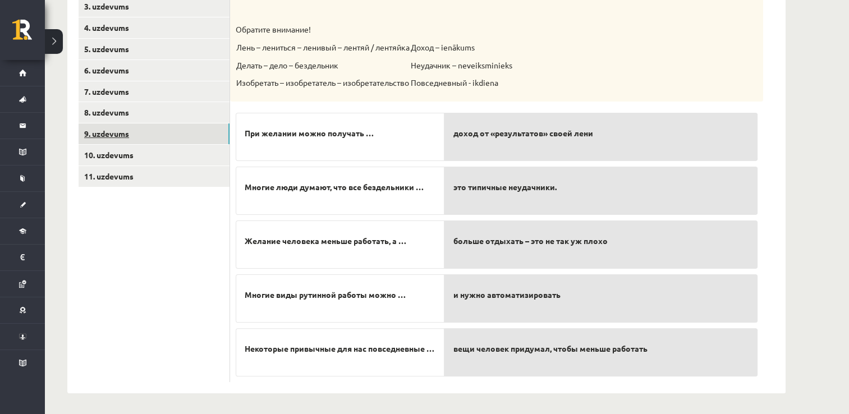
click at [181, 137] on link "9. uzdevums" at bounding box center [154, 133] width 151 height 21
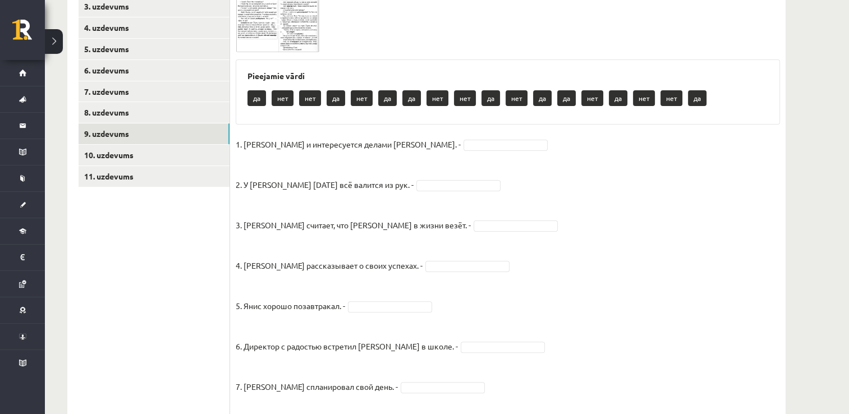
scroll to position [191, 0]
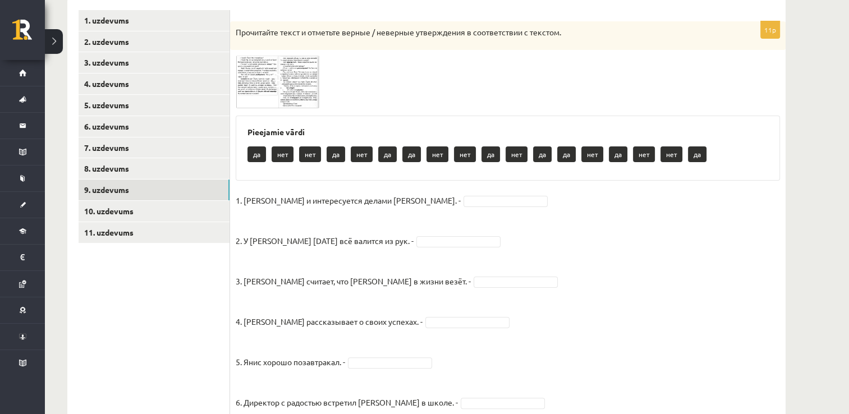
click at [261, 91] on img at bounding box center [278, 82] width 84 height 53
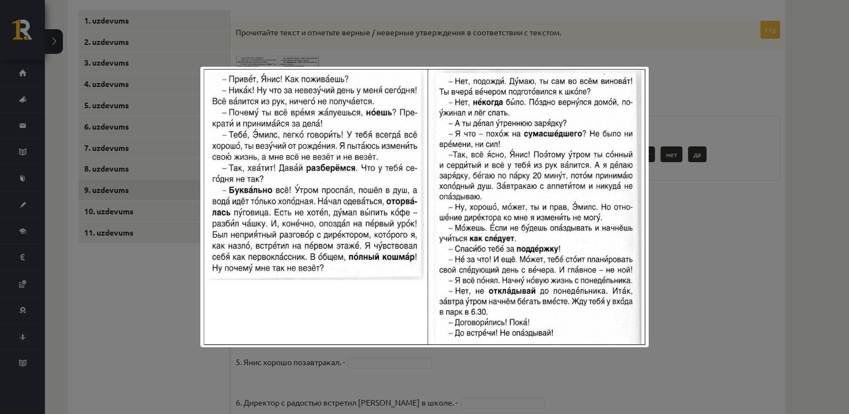
click at [667, 126] on div at bounding box center [424, 207] width 849 height 414
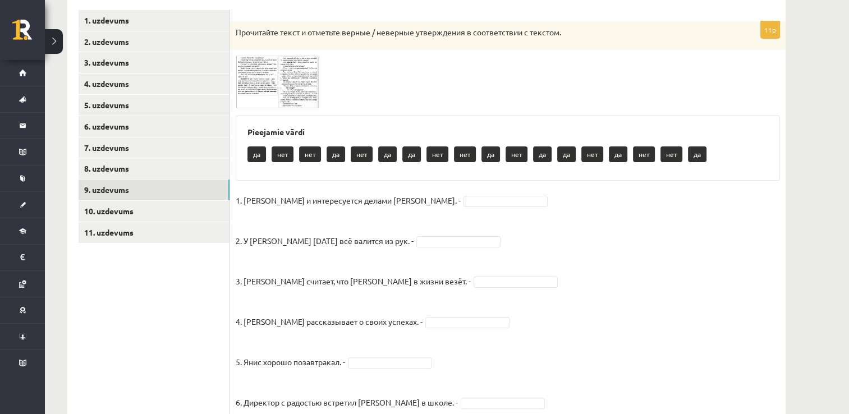
click at [290, 96] on img at bounding box center [278, 82] width 84 height 53
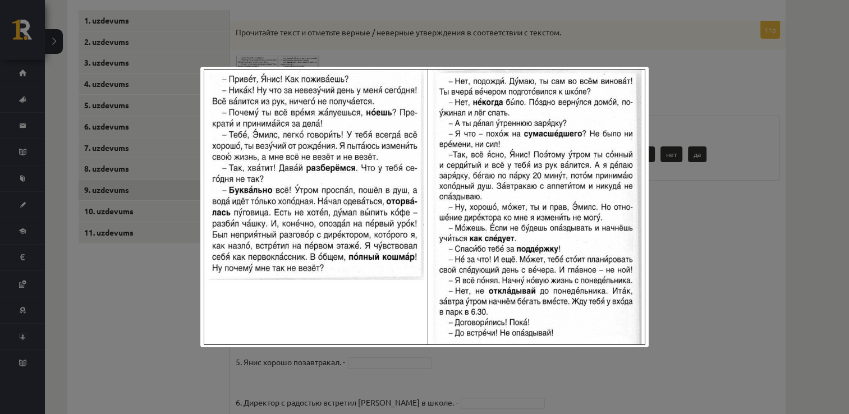
click at [388, 56] on div at bounding box center [424, 207] width 849 height 414
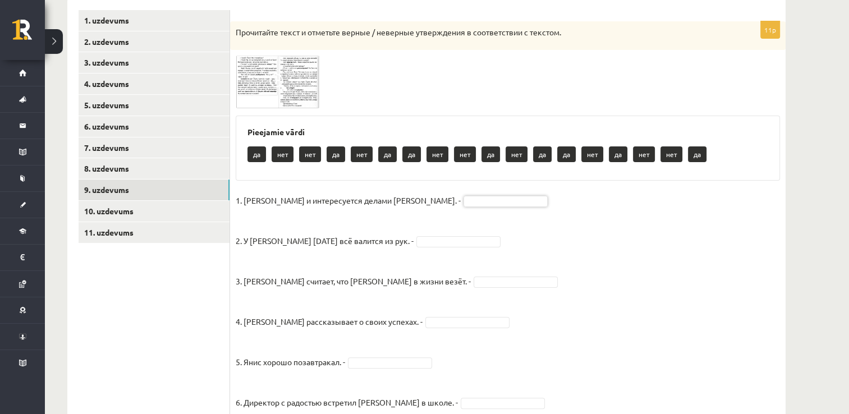
click at [269, 85] on span at bounding box center [278, 83] width 18 height 18
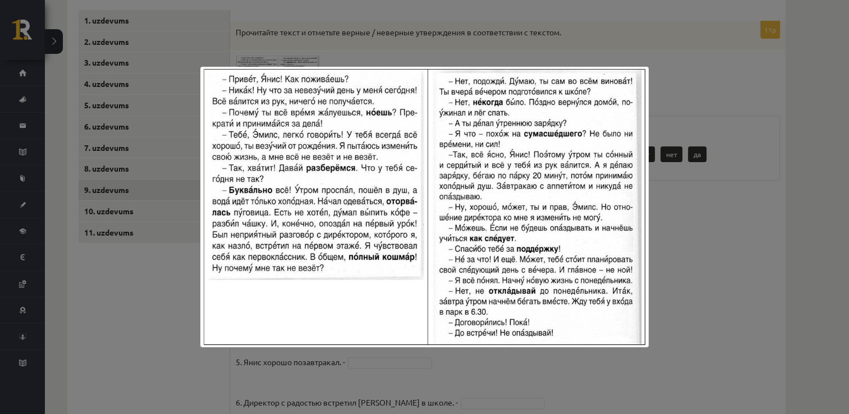
drag, startPoint x: 434, startPoint y: 42, endPoint x: 435, endPoint y: 50, distance: 8.0
click at [435, 44] on div at bounding box center [424, 207] width 849 height 414
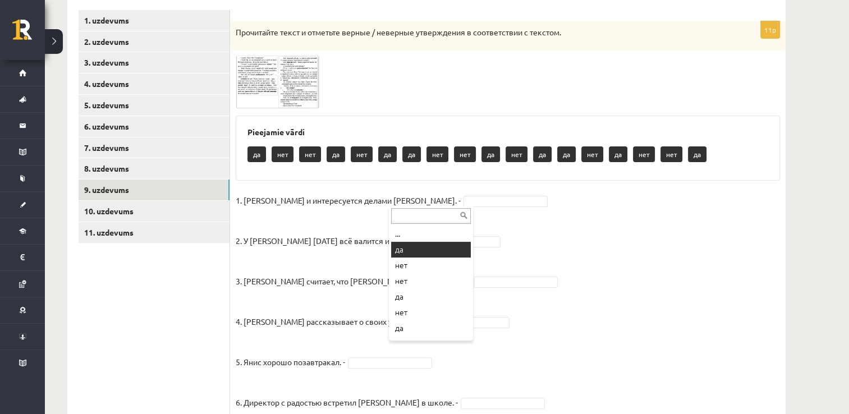
drag, startPoint x: 418, startPoint y: 254, endPoint x: 416, endPoint y: 248, distance: 6.6
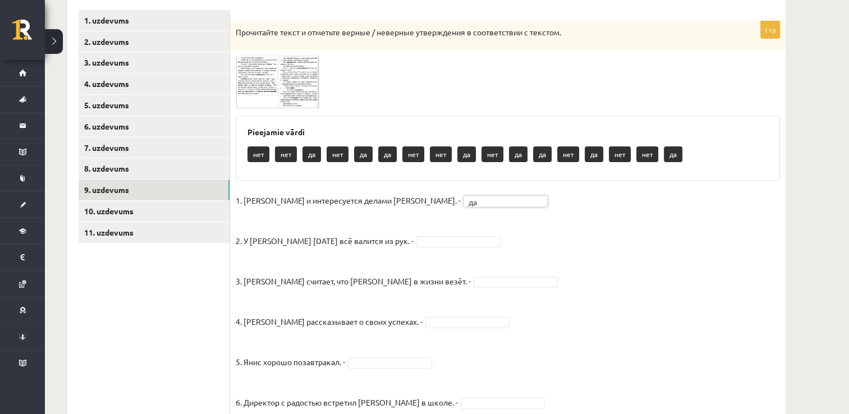
click at [310, 104] on img at bounding box center [278, 82] width 84 height 53
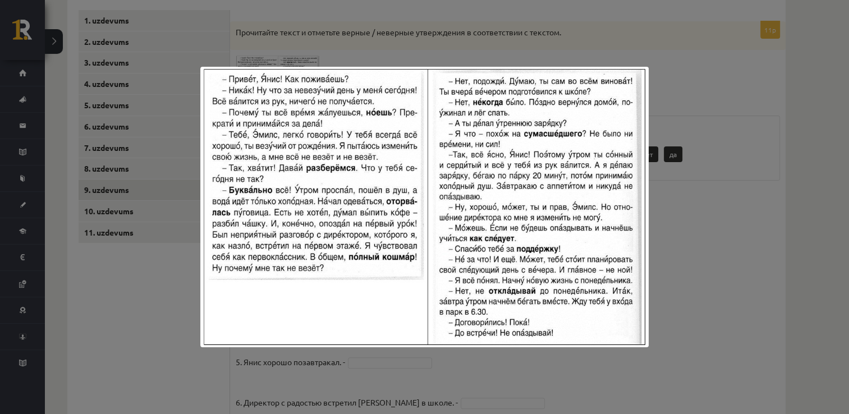
click at [792, 113] on div at bounding box center [424, 207] width 849 height 414
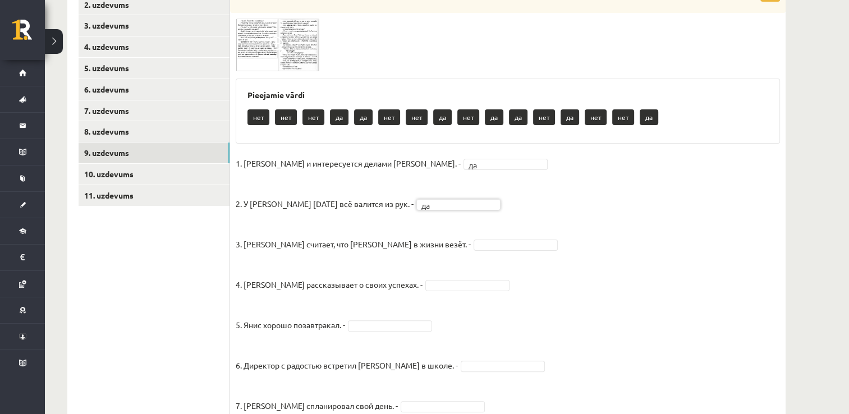
scroll to position [247, 0]
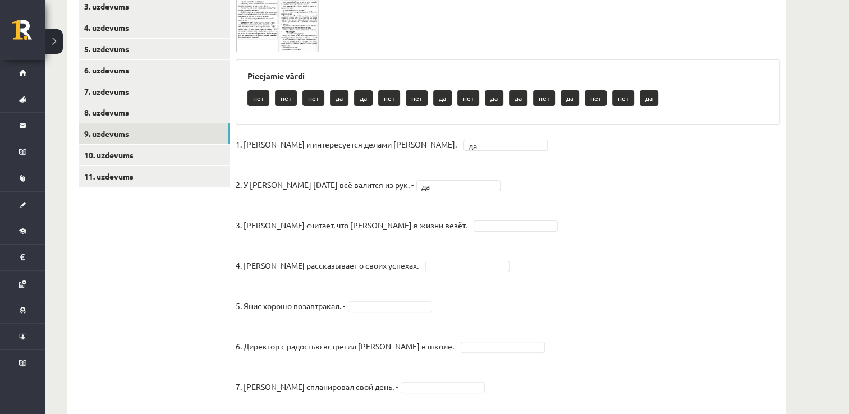
click at [290, 17] on img at bounding box center [278, 25] width 84 height 53
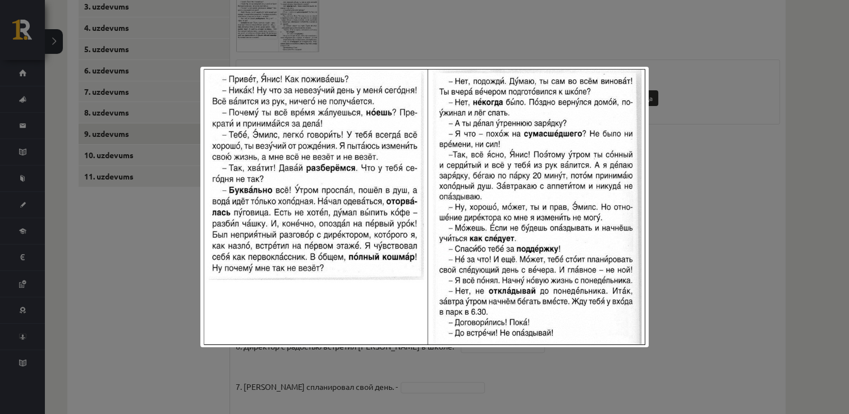
click at [705, 148] on div at bounding box center [424, 207] width 849 height 414
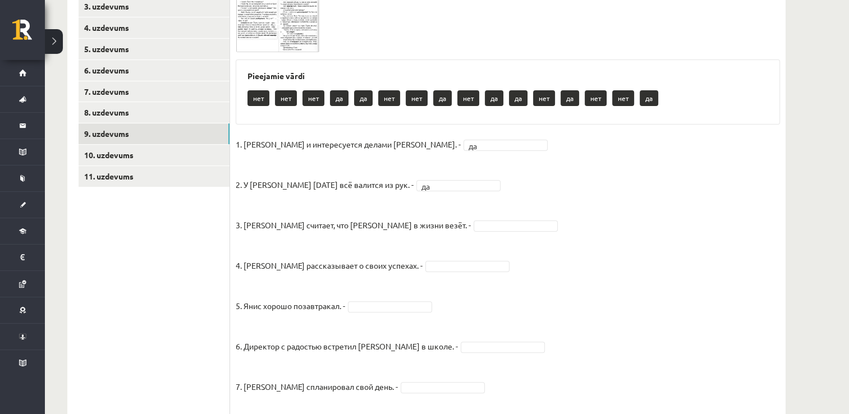
click at [289, 41] on img at bounding box center [278, 25] width 84 height 53
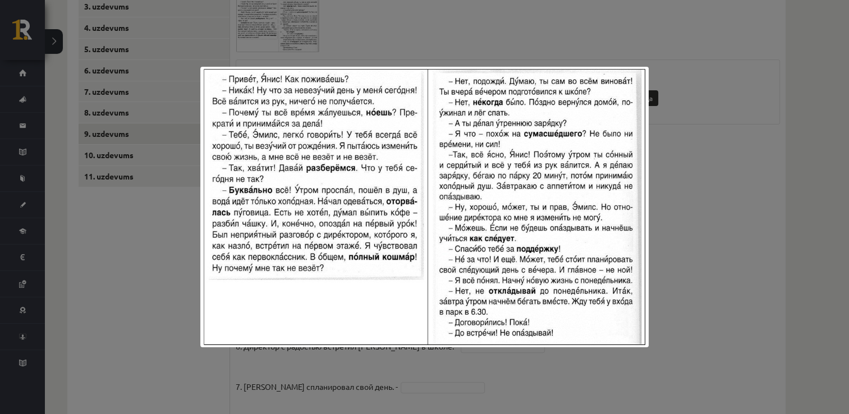
click at [708, 128] on div at bounding box center [424, 207] width 849 height 414
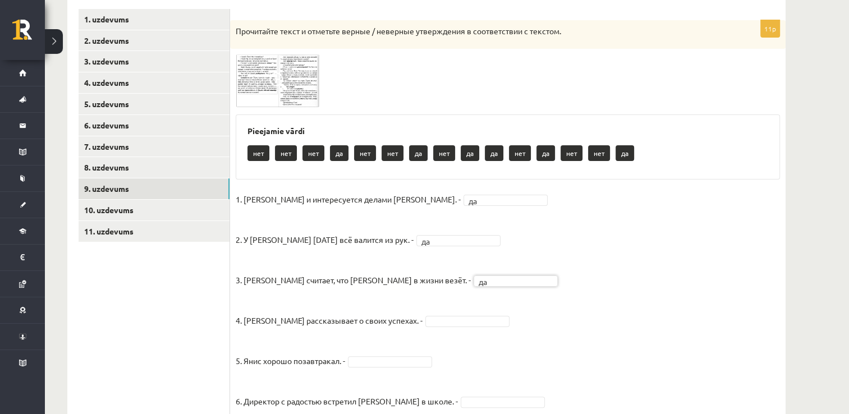
scroll to position [191, 0]
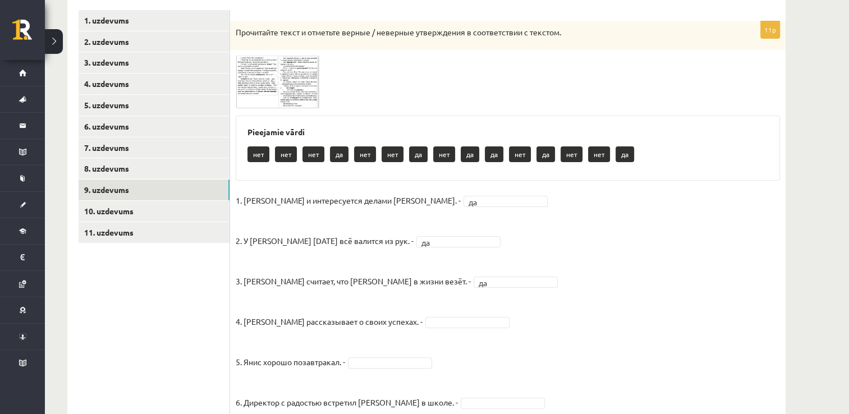
click at [293, 84] on img at bounding box center [278, 82] width 84 height 53
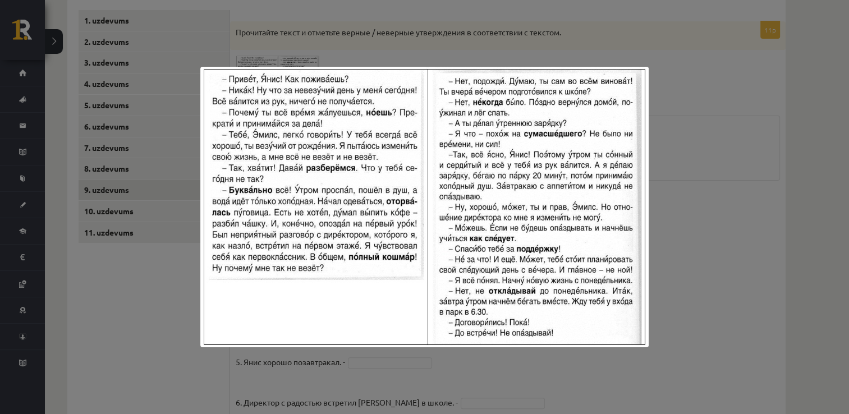
click at [653, 235] on div at bounding box center [424, 207] width 849 height 414
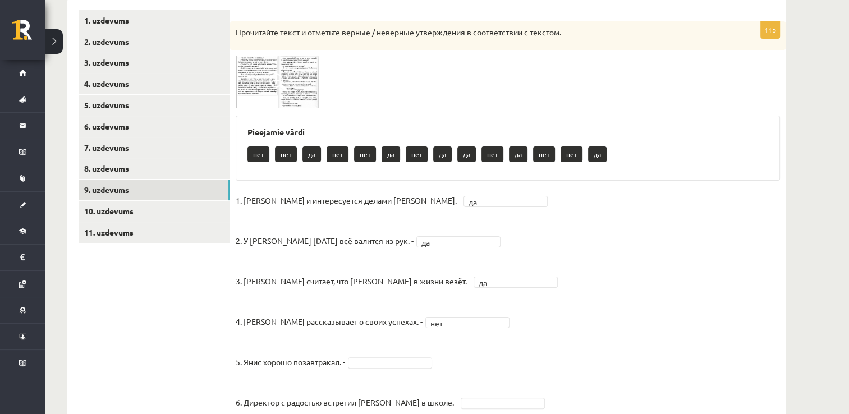
click at [290, 77] on img at bounding box center [278, 82] width 84 height 53
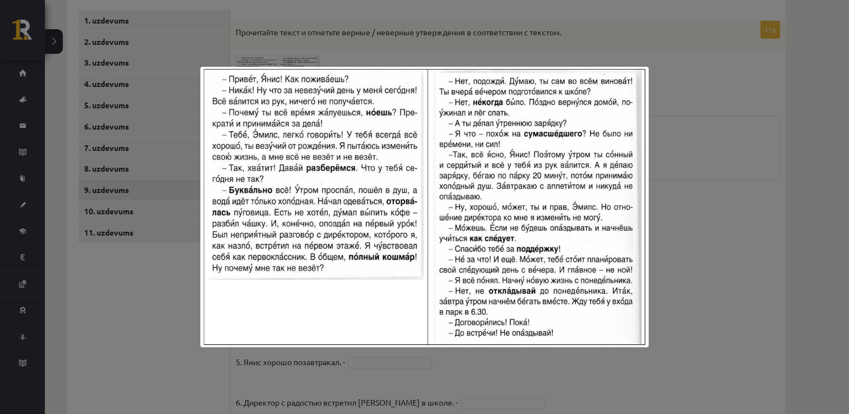
click at [705, 248] on div at bounding box center [424, 207] width 849 height 414
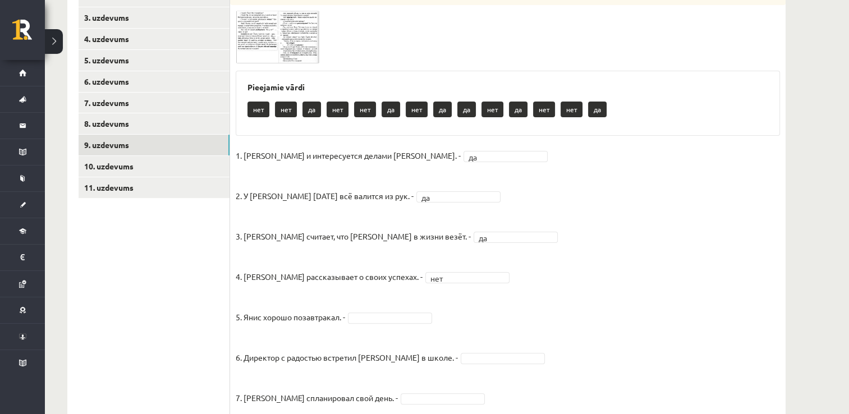
scroll to position [304, 0]
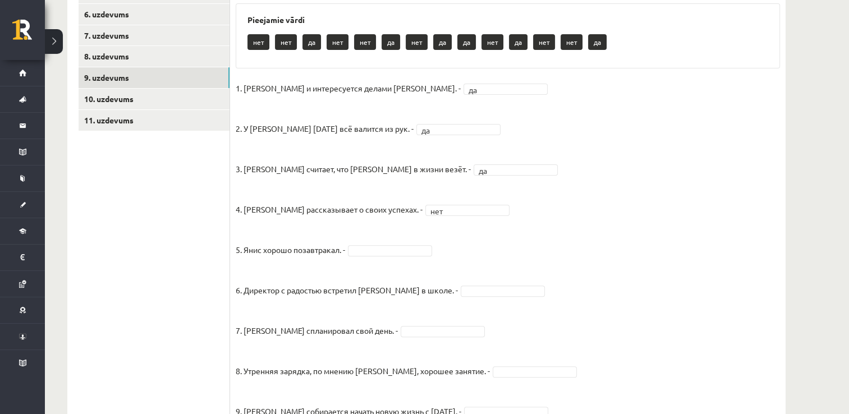
click at [393, 259] on fieldset "1. Эмилс и интересуется делами Яниса. - да ** 2. У Яниса сегодня всё валится из…" at bounding box center [508, 302] width 544 height 444
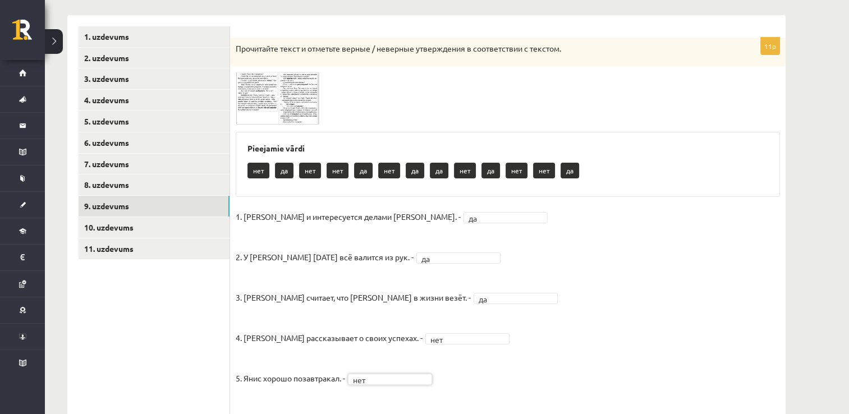
scroll to position [135, 0]
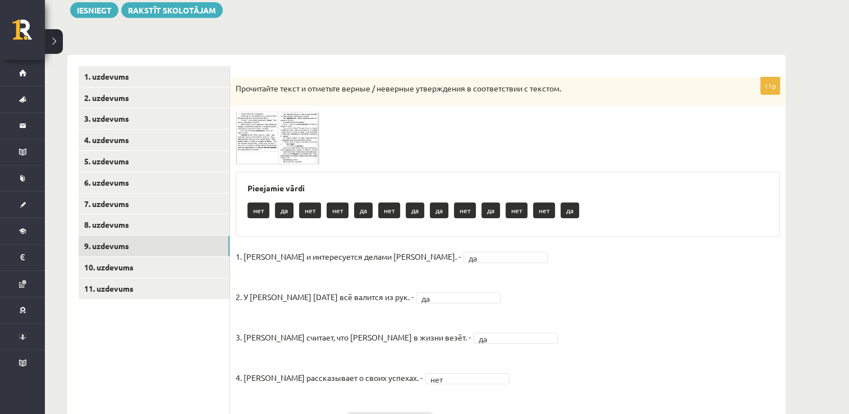
click at [297, 146] on img at bounding box center [278, 138] width 84 height 53
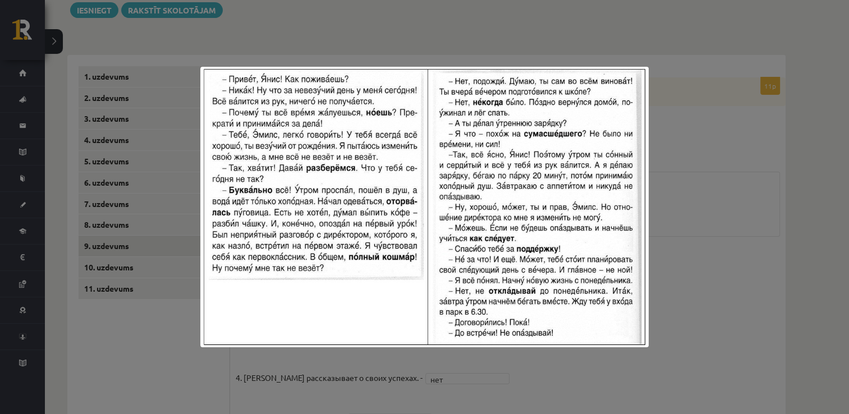
click at [731, 175] on div at bounding box center [424, 207] width 849 height 414
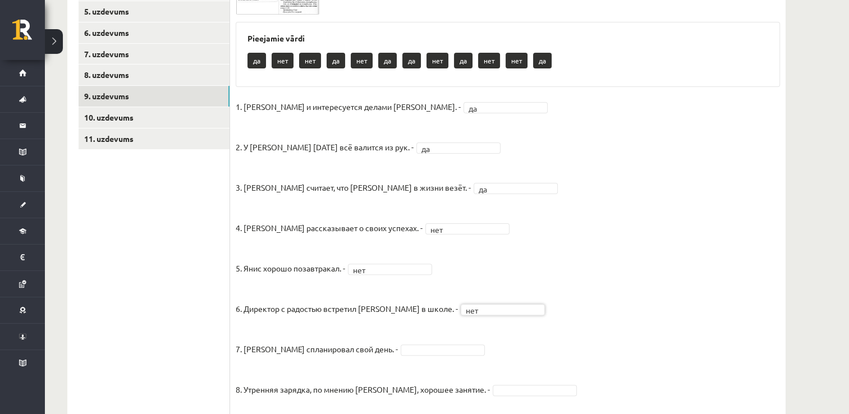
scroll to position [191, 0]
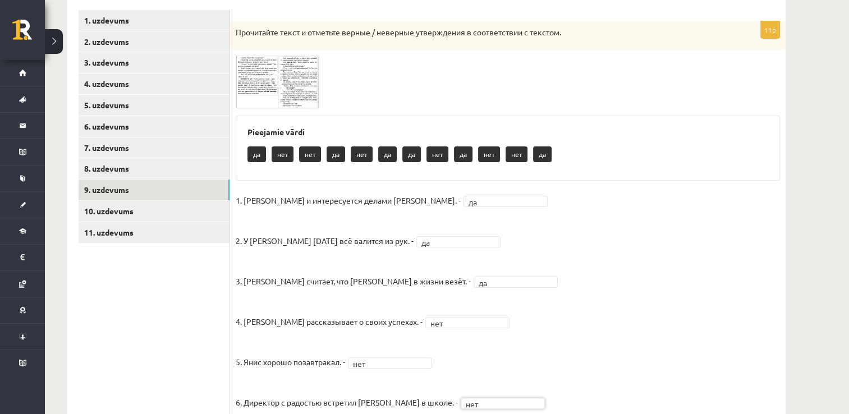
click at [242, 106] on img at bounding box center [278, 82] width 84 height 53
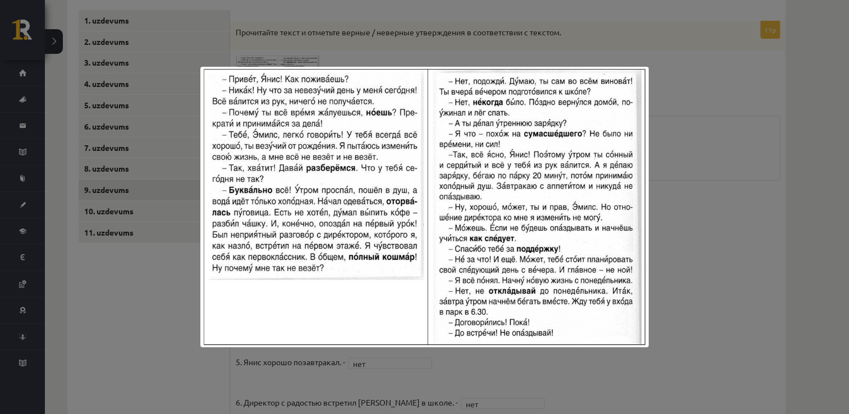
click at [666, 173] on div at bounding box center [424, 207] width 849 height 414
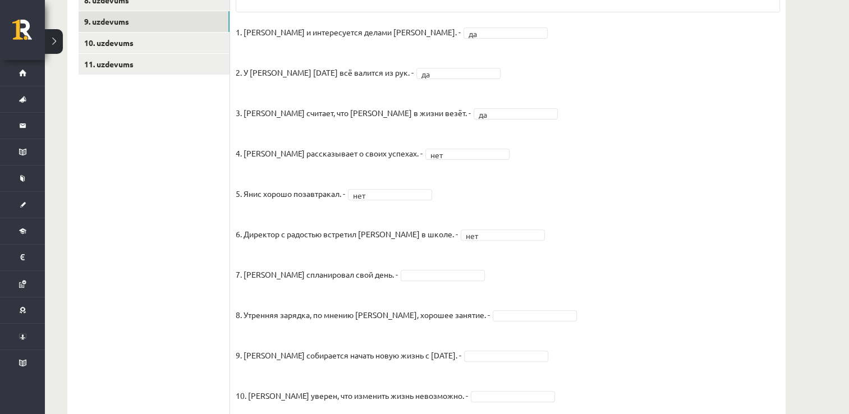
scroll to position [416, 0]
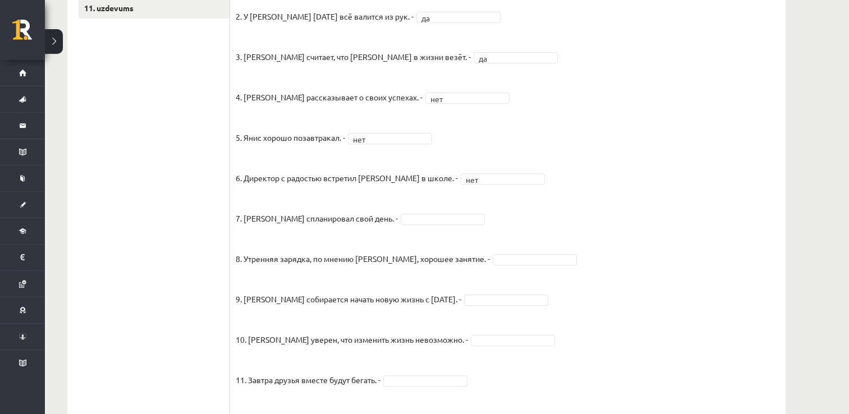
click at [397, 224] on fieldset "1. Эмилс и интересуется делами Яниса. - да ** 2. У Яниса сегодня всё валится из…" at bounding box center [508, 189] width 544 height 444
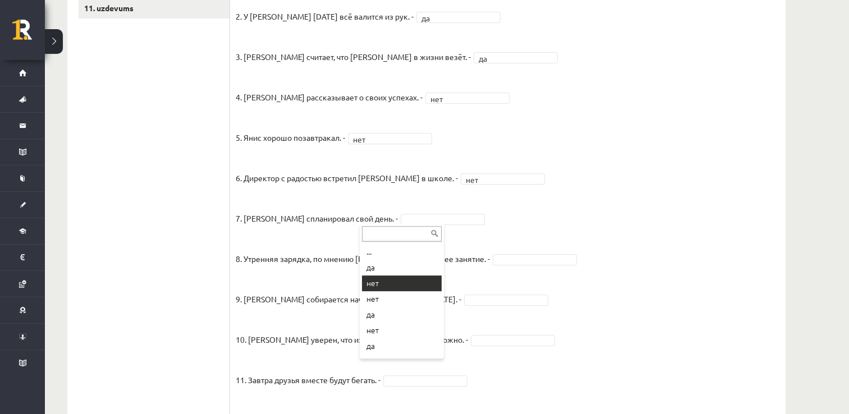
drag, startPoint x: 383, startPoint y: 268, endPoint x: 383, endPoint y: 279, distance: 11.8
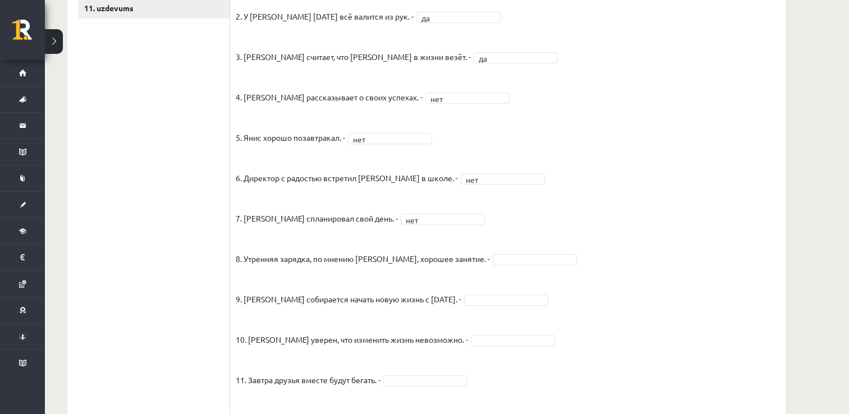
click at [383, 279] on p "9. Янис собирается начать новую жизнь с понедельника. -" at bounding box center [349, 291] width 226 height 34
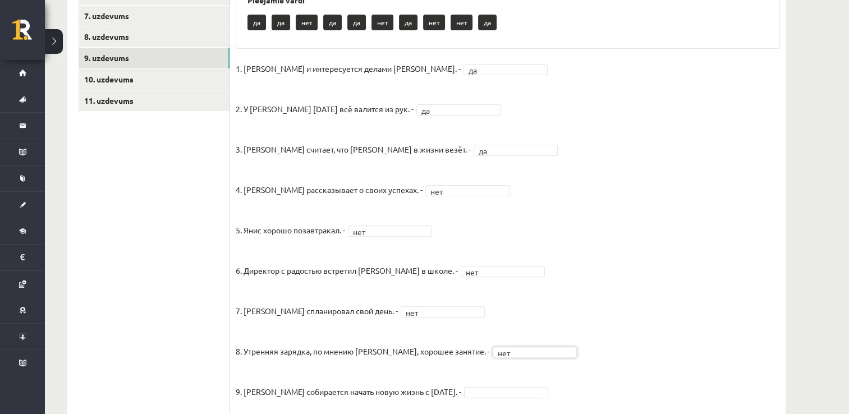
scroll to position [228, 0]
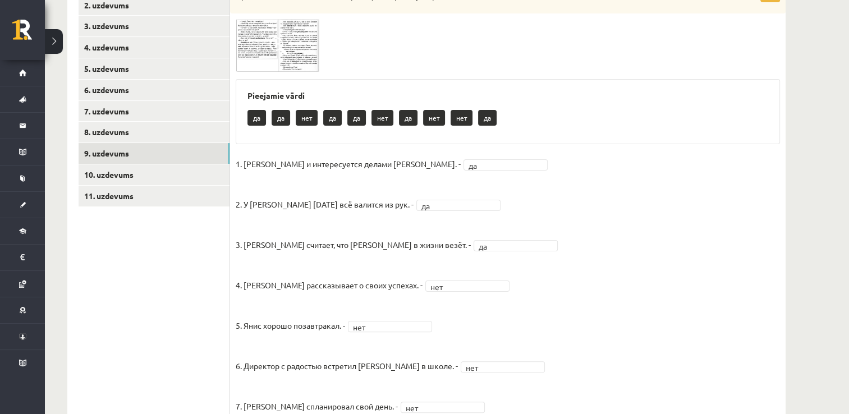
click at [282, 45] on span at bounding box center [278, 46] width 18 height 18
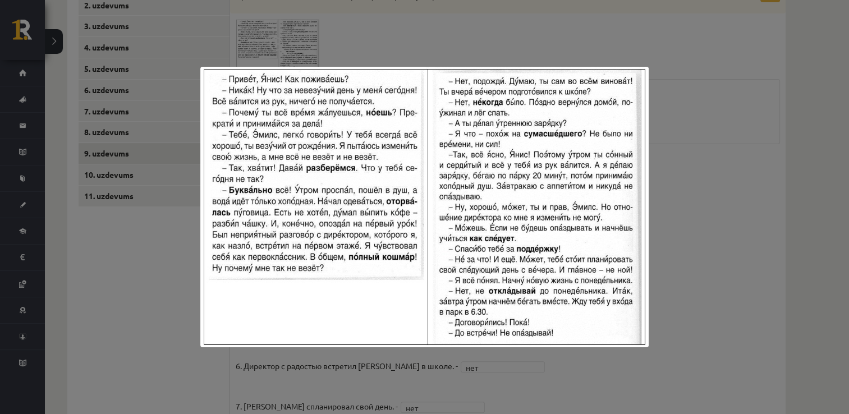
click at [683, 167] on div at bounding box center [424, 207] width 849 height 414
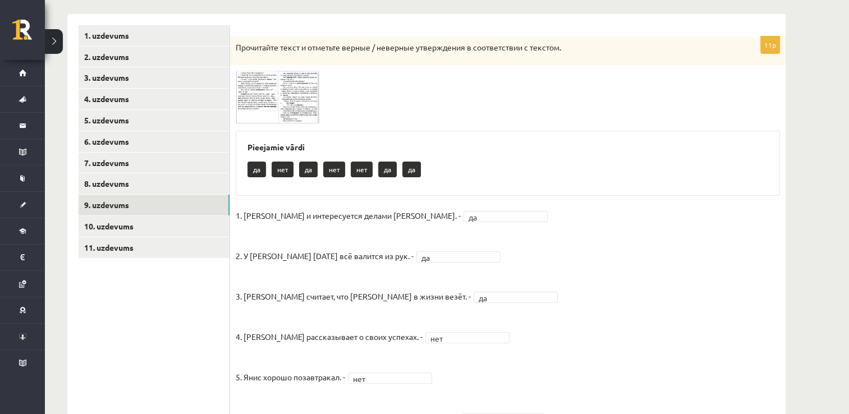
scroll to position [172, 0]
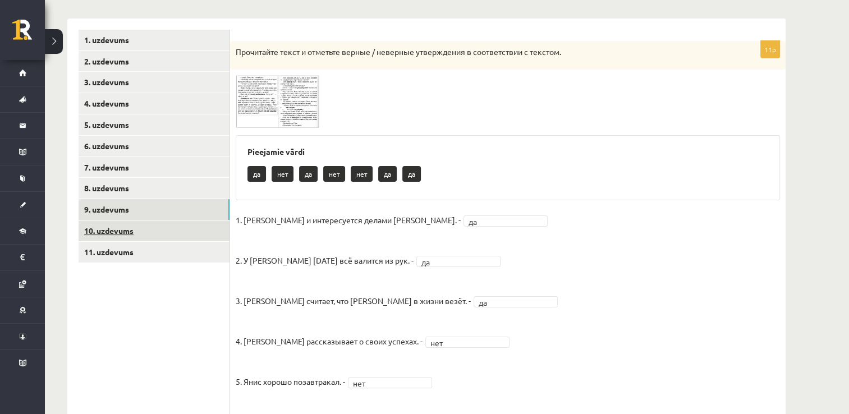
click at [137, 227] on link "10. uzdevums" at bounding box center [154, 231] width 151 height 21
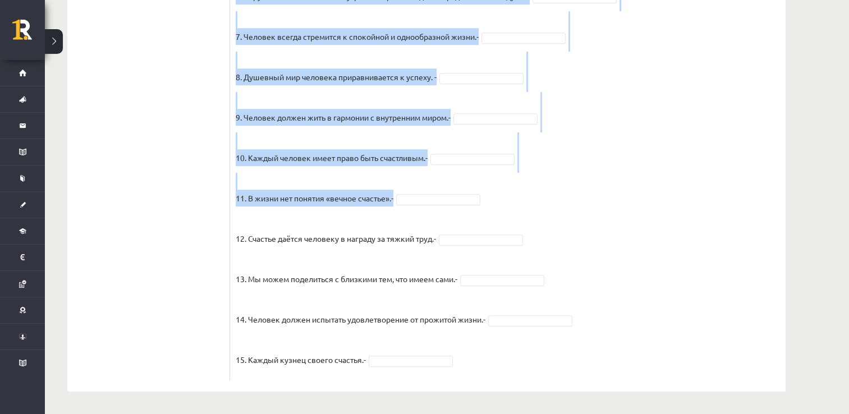
scroll to position [923, 0]
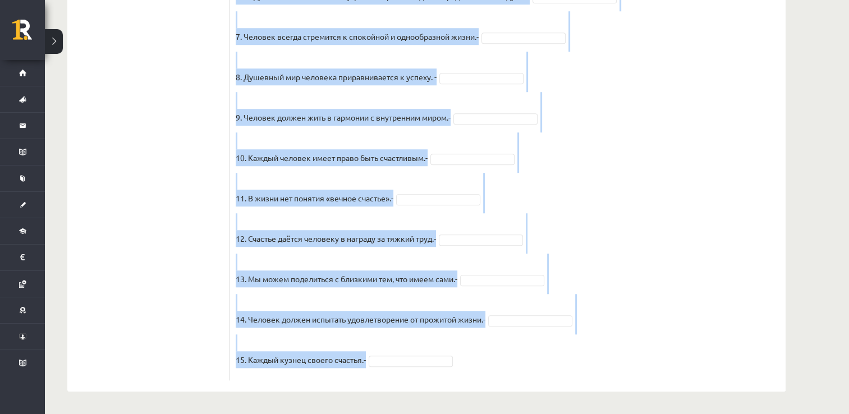
drag, startPoint x: 246, startPoint y: 53, endPoint x: 513, endPoint y: 359, distance: 406.4
drag, startPoint x: 513, startPoint y: 359, endPoint x: 457, endPoint y: 316, distance: 70.9
copy div "рочитайте текст и отметьте верные / неверные утверждения в соответствии с текст…"
click at [594, 148] on fieldset "1. Человек должен жить по составленному плану. - 2. Если хочешь быть успешным –…" at bounding box center [508, 80] width 544 height 589
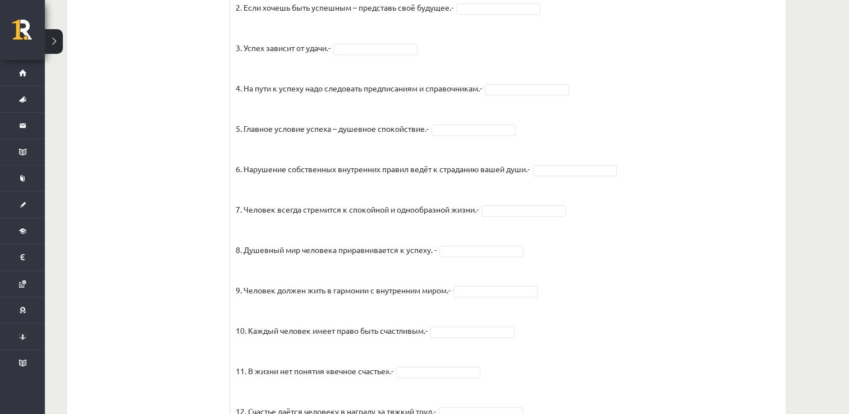
scroll to position [586, 0]
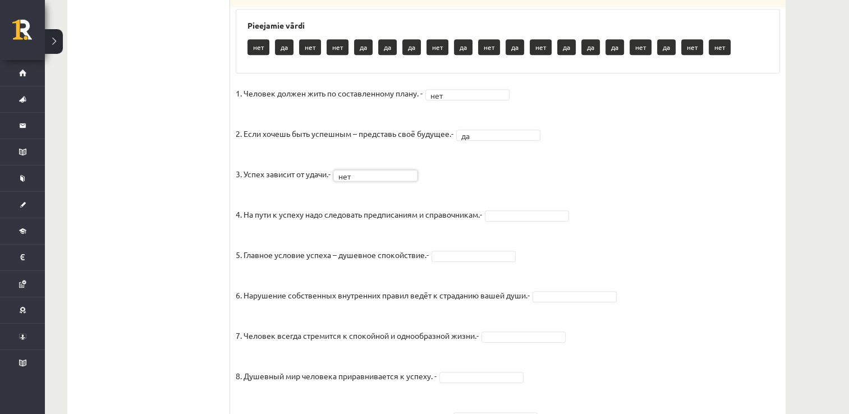
drag, startPoint x: 493, startPoint y: 225, endPoint x: 505, endPoint y: 229, distance: 12.4
click at [471, 273] on fieldset "1. Человек должен жить по составленному плану. - нет *** 2. Если хочешь быть ус…" at bounding box center [508, 379] width 544 height 589
click at [584, 314] on fieldset "1. Человек должен жить по составленному плану. - нет *** 2. Если хочешь быть ус…" at bounding box center [508, 379] width 544 height 589
click at [586, 314] on fieldset "1. Человек должен жить по составленному плану. - нет *** 2. Если хочешь быть ус…" at bounding box center [508, 379] width 544 height 589
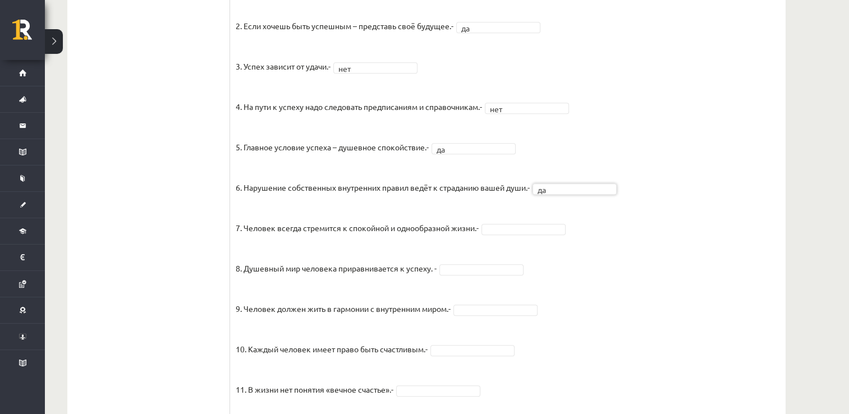
scroll to position [698, 0]
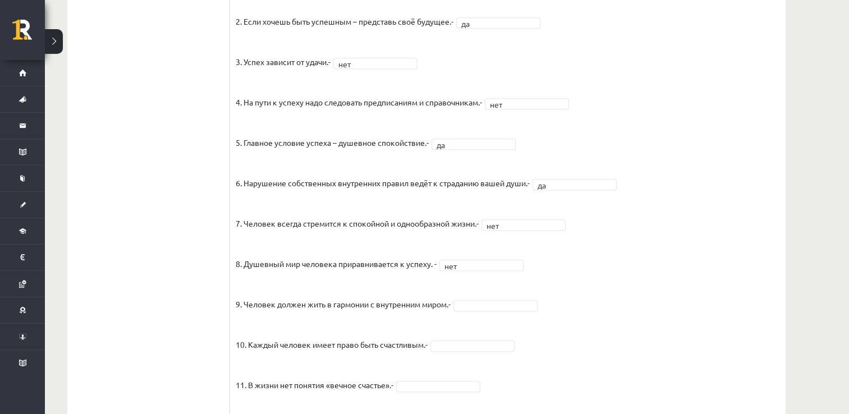
click at [492, 325] on fieldset "1. Человек должен жить по составленному плану. - нет *** 2. Если хочешь быть ус…" at bounding box center [508, 267] width 544 height 589
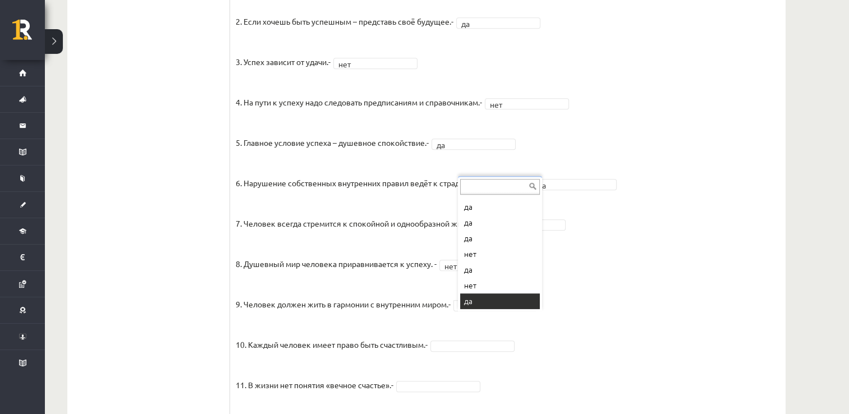
scroll to position [13, 0]
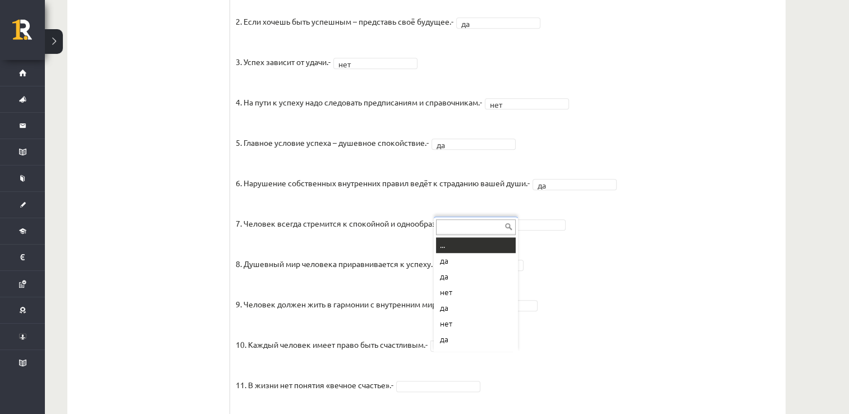
drag, startPoint x: 494, startPoint y: 356, endPoint x: 496, endPoint y: 308, distance: 47.7
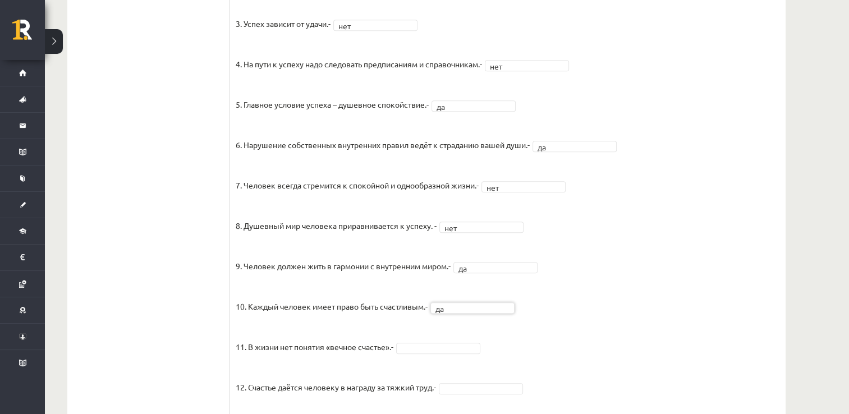
scroll to position [754, 0]
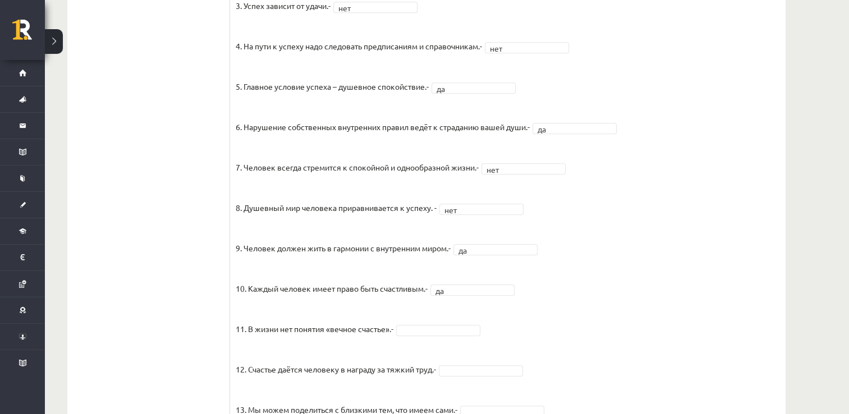
click at [458, 347] on fieldset "1. Человек должен жить по составленному плану. - нет *** 2. Если хочешь быть ус…" at bounding box center [508, 210] width 544 height 589
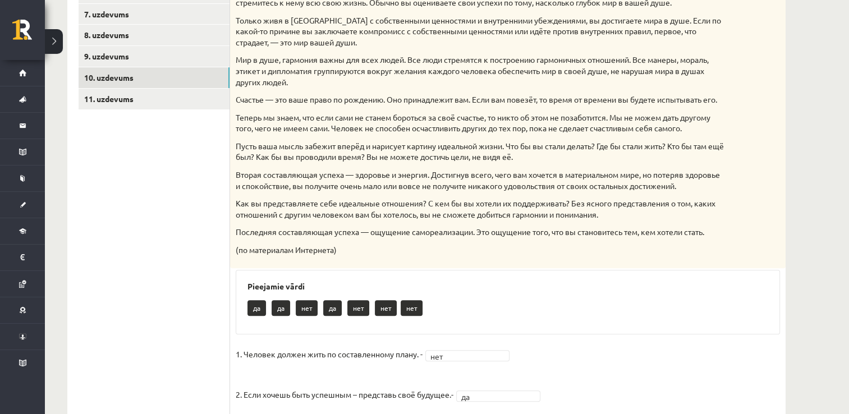
scroll to position [222, 0]
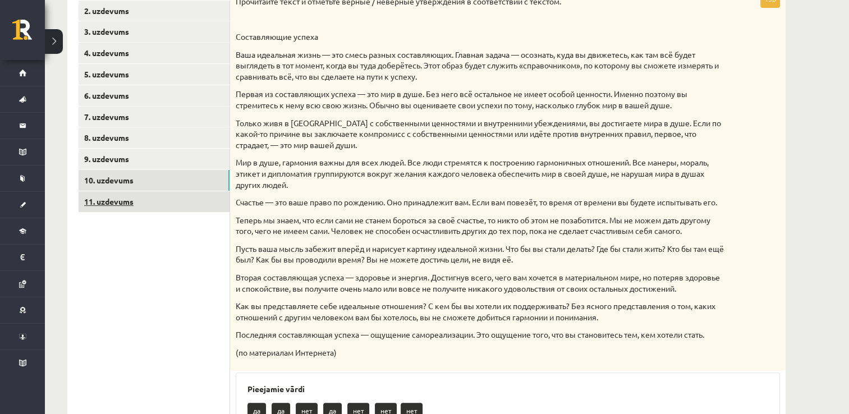
click at [128, 201] on link "11. uzdevums" at bounding box center [154, 201] width 151 height 21
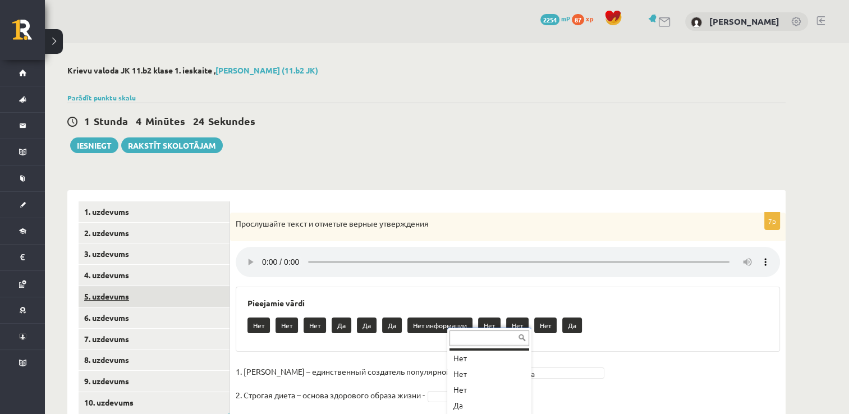
scroll to position [153, 0]
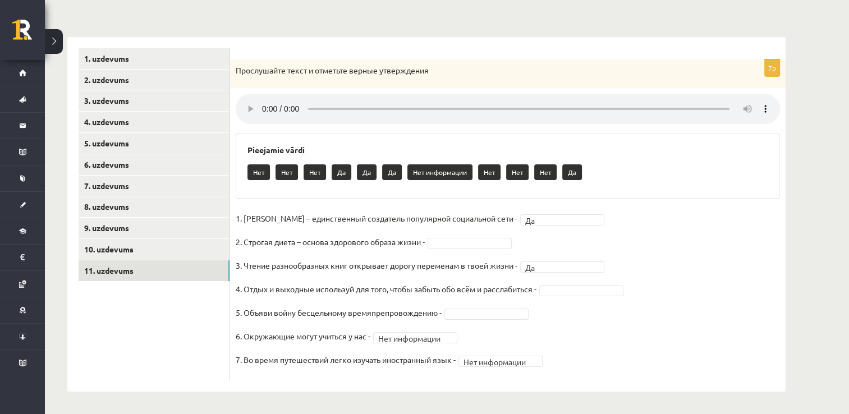
click at [460, 236] on fieldset "**********" at bounding box center [508, 292] width 544 height 165
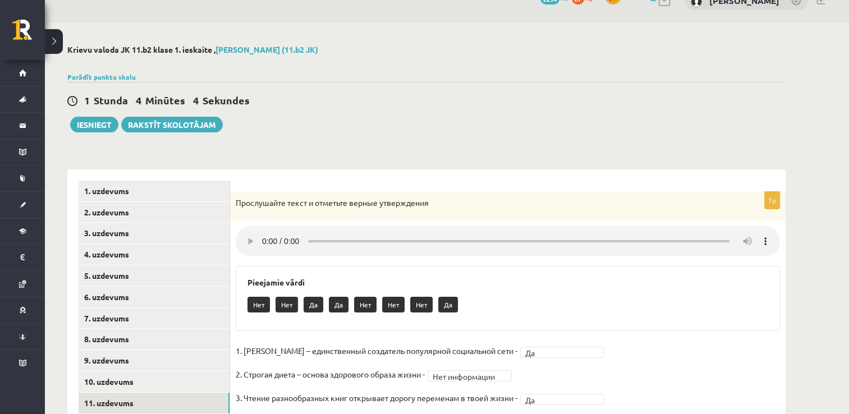
scroll to position [0, 0]
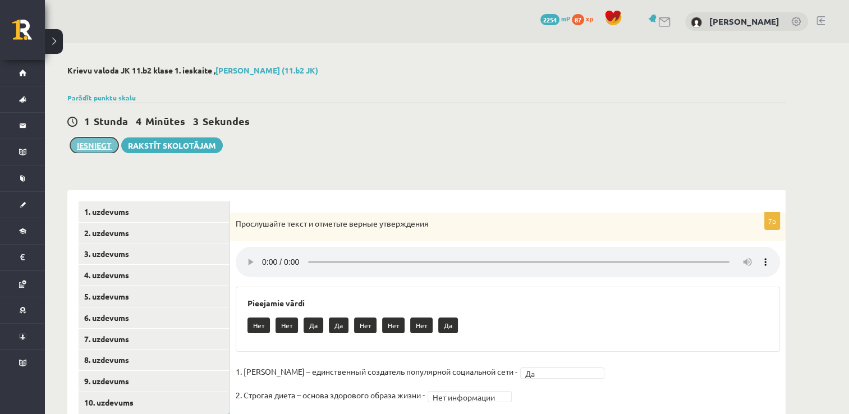
click at [105, 145] on button "Iesniegt" at bounding box center [94, 145] width 48 height 16
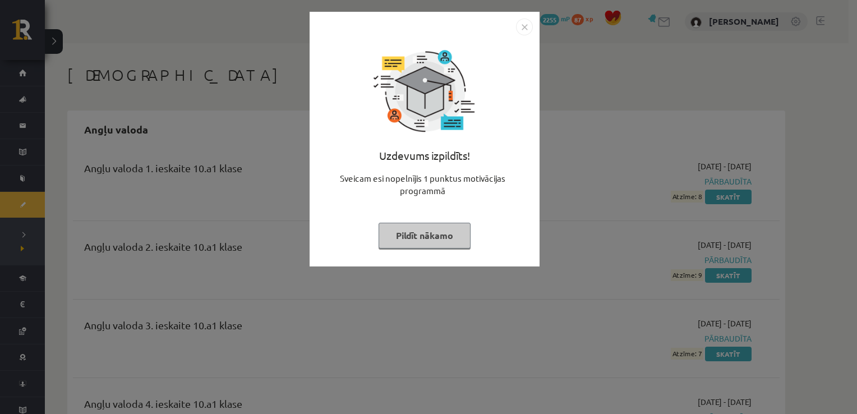
click at [429, 231] on button "Pildīt nākamo" at bounding box center [425, 236] width 92 height 26
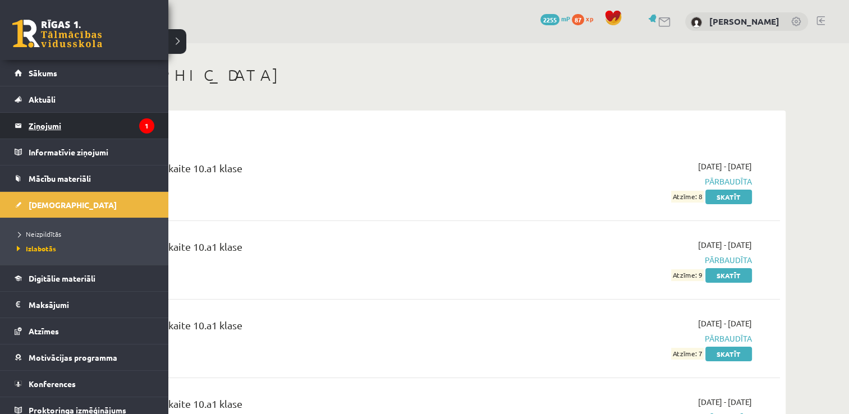
click at [88, 129] on legend "Ziņojumi 1" at bounding box center [92, 126] width 126 height 26
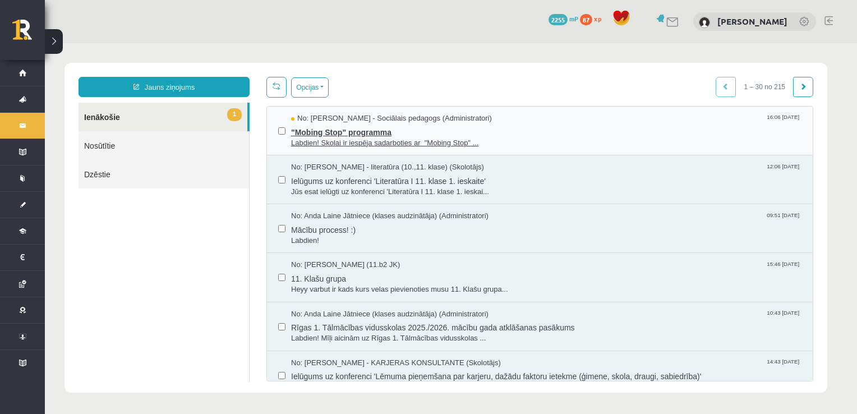
click at [387, 139] on span "Labdien! Skolai ir iespēja sadarboties ar "Mobing Stop" ..." at bounding box center [546, 143] width 511 height 11
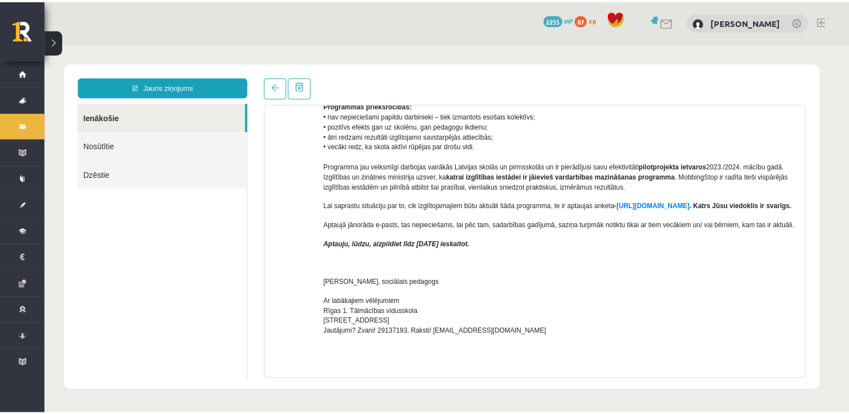
scroll to position [112, 0]
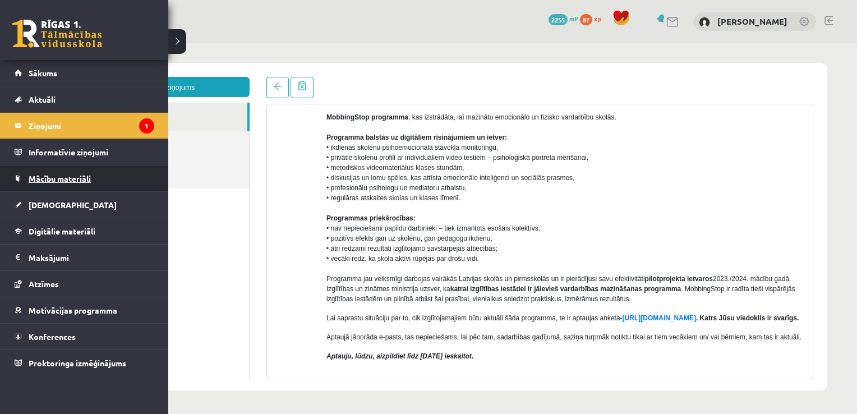
click at [50, 176] on span "Mācību materiāli" at bounding box center [60, 178] width 62 height 10
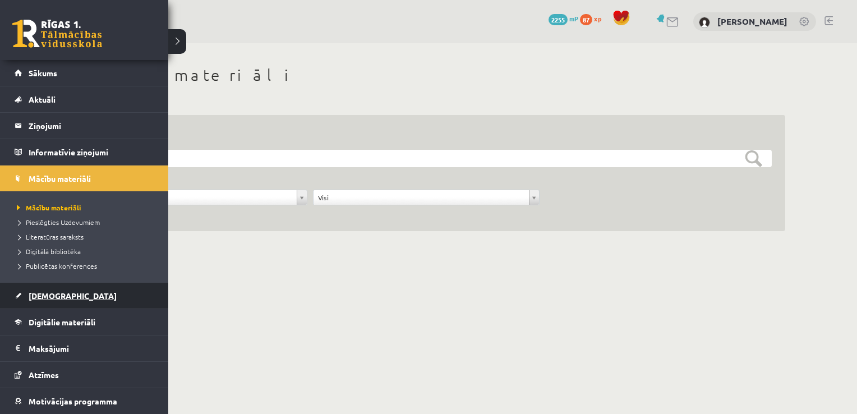
click at [58, 295] on span "[DEMOGRAPHIC_DATA]" at bounding box center [73, 296] width 88 height 10
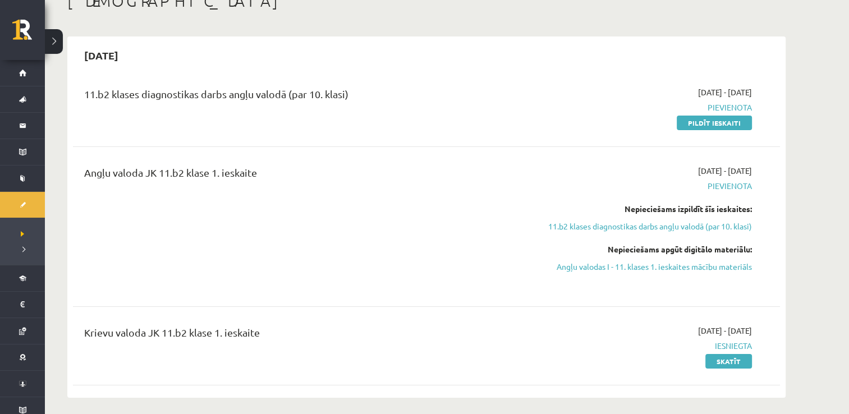
scroll to position [56, 0]
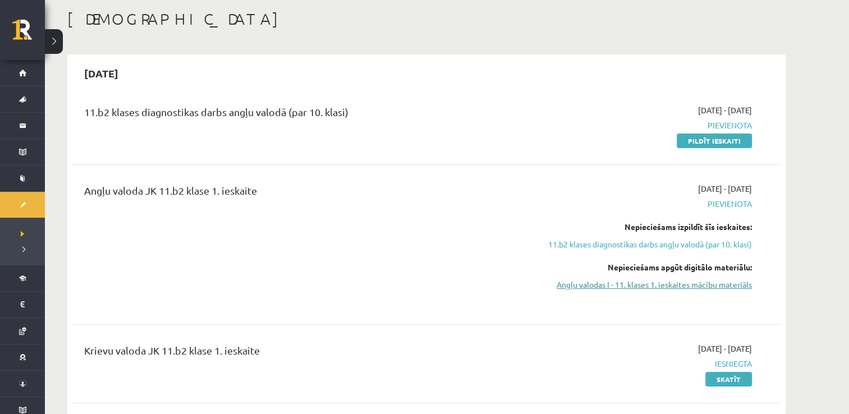
click at [646, 288] on link "Angļu valodas I - 11. klases 1. ieskaites mācību materiāls" at bounding box center [646, 285] width 212 height 12
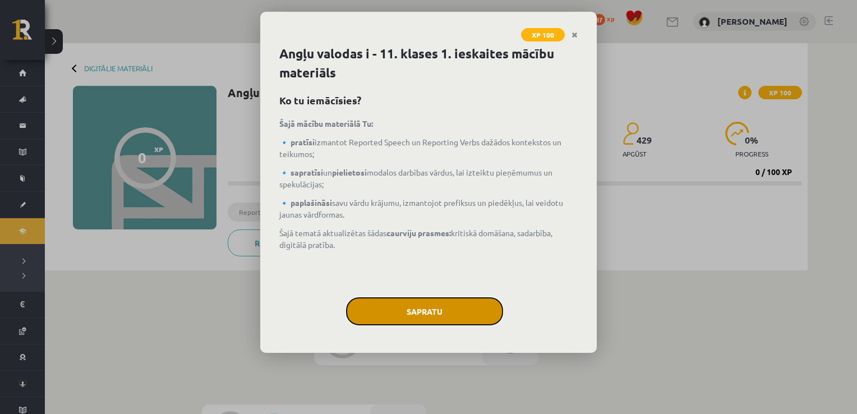
click at [421, 301] on button "Sapratu" at bounding box center [424, 311] width 157 height 28
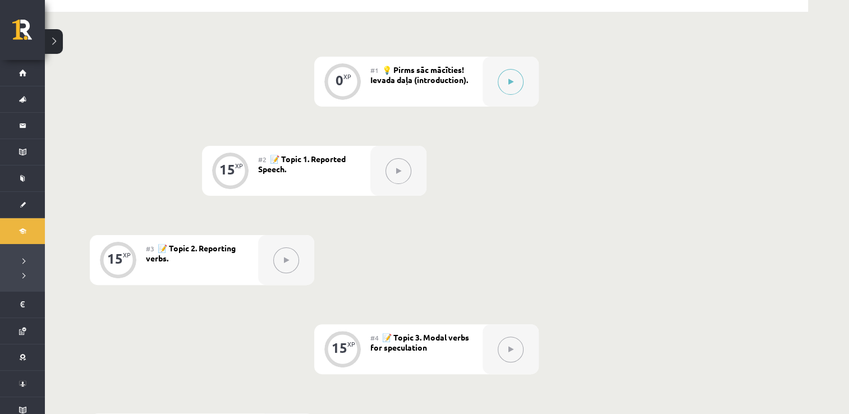
drag, startPoint x: 520, startPoint y: 229, endPoint x: 520, endPoint y: 215, distance: 13.5
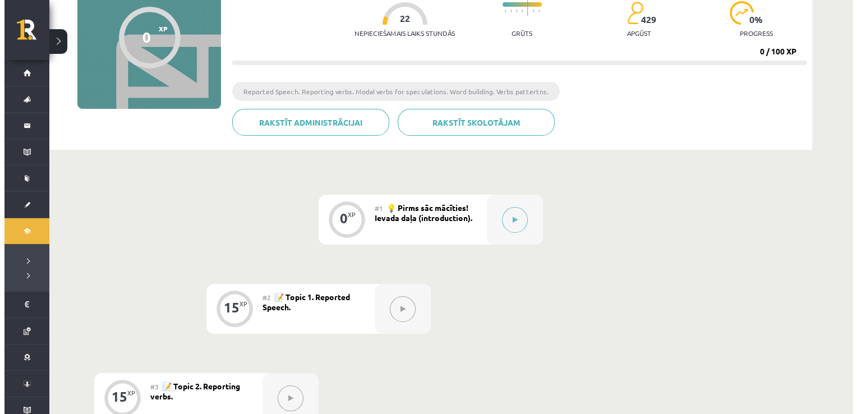
scroll to position [19, 0]
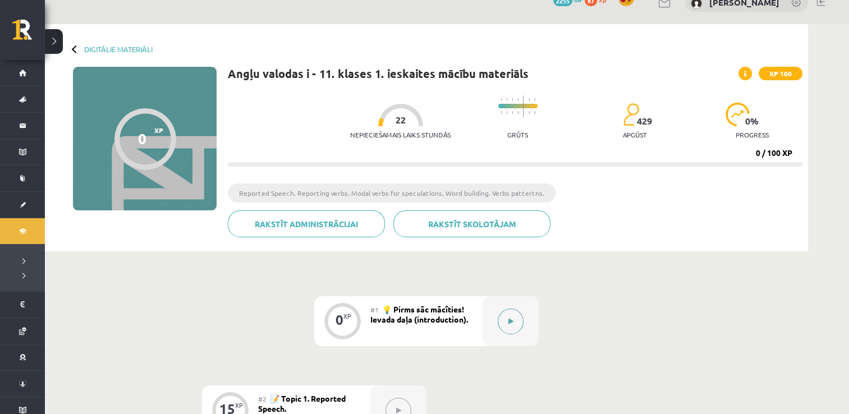
click at [508, 322] on icon at bounding box center [510, 321] width 5 height 7
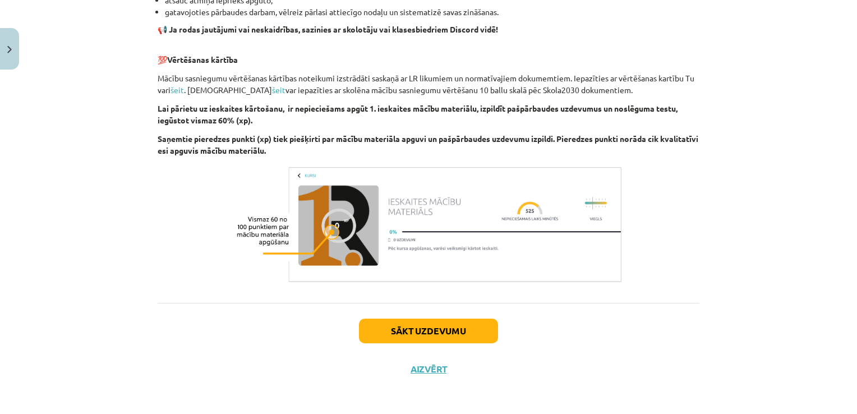
scroll to position [765, 0]
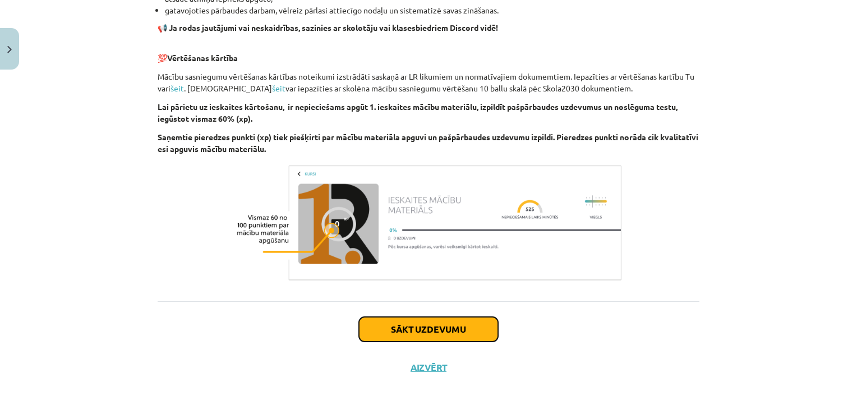
click at [426, 336] on button "Sākt uzdevumu" at bounding box center [428, 329] width 139 height 25
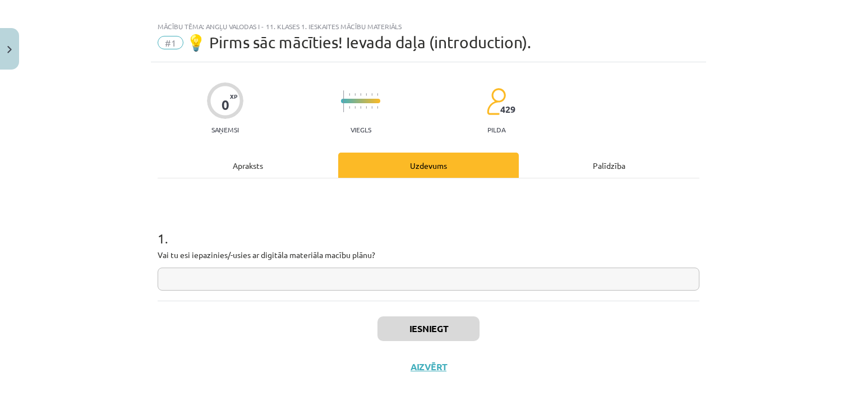
scroll to position [11, 0]
click at [461, 285] on input "text" at bounding box center [429, 280] width 542 height 23
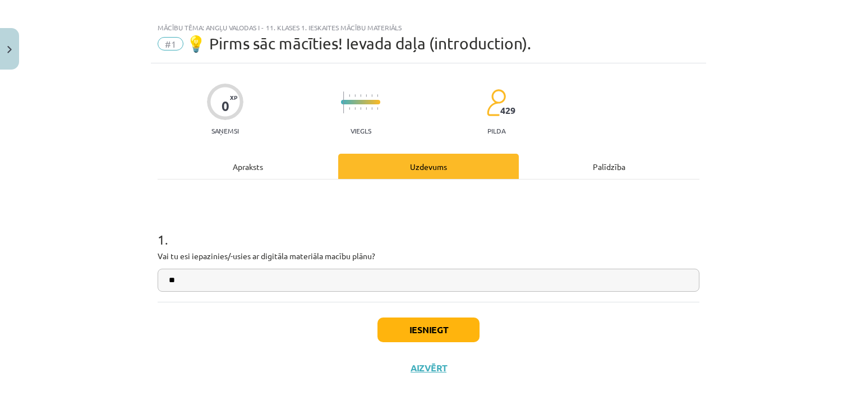
type input "*"
type input "**"
click at [409, 344] on div "Iesniegt Aizvērt" at bounding box center [429, 341] width 542 height 79
click at [417, 324] on button "Iesniegt" at bounding box center [429, 330] width 102 height 25
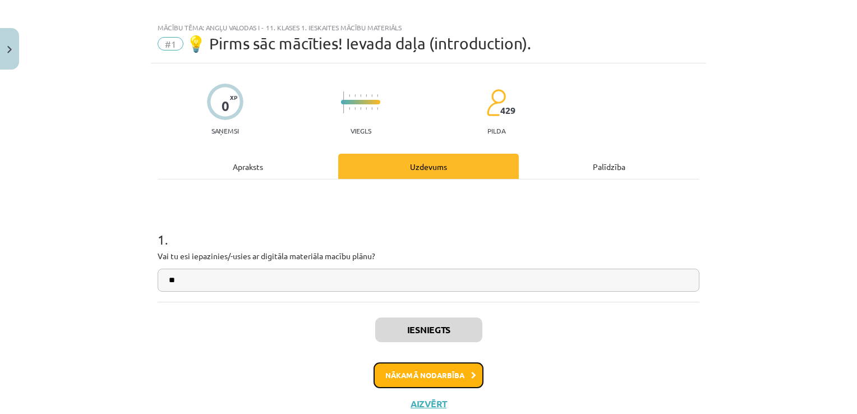
click at [419, 378] on button "Nākamā nodarbība" at bounding box center [429, 376] width 110 height 26
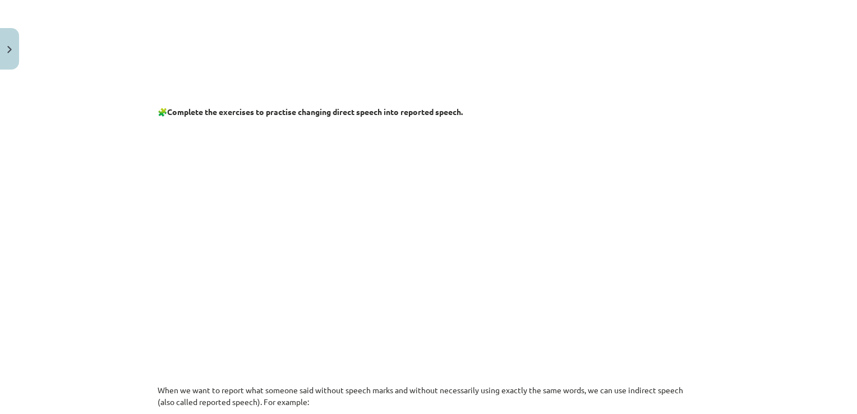
scroll to position [426, 0]
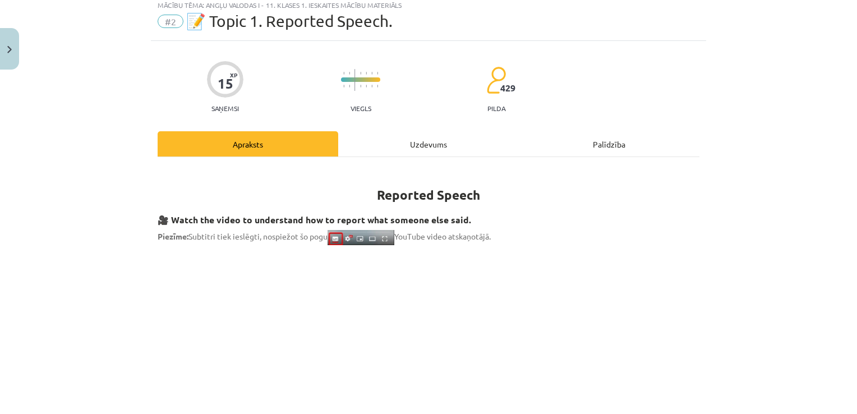
click at [455, 143] on div "Uzdevums" at bounding box center [428, 143] width 181 height 25
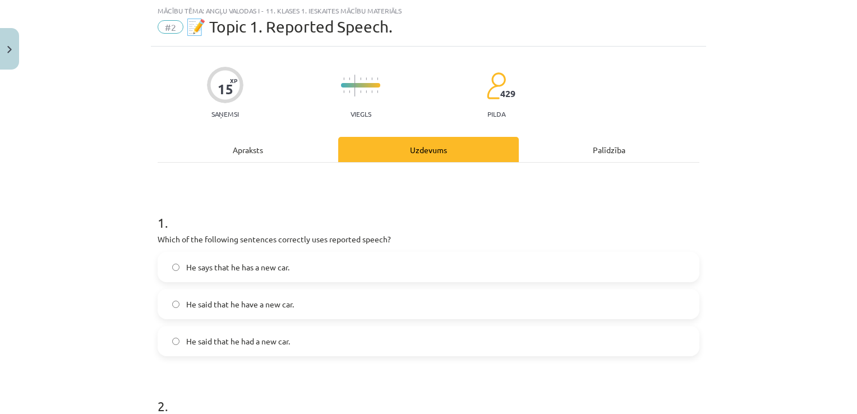
click at [317, 148] on div "Apraksts" at bounding box center [248, 149] width 181 height 25
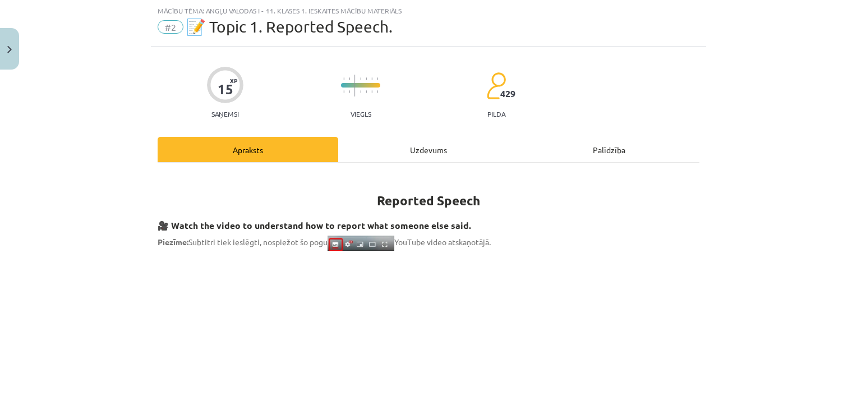
click at [405, 146] on div "Uzdevums" at bounding box center [428, 149] width 181 height 25
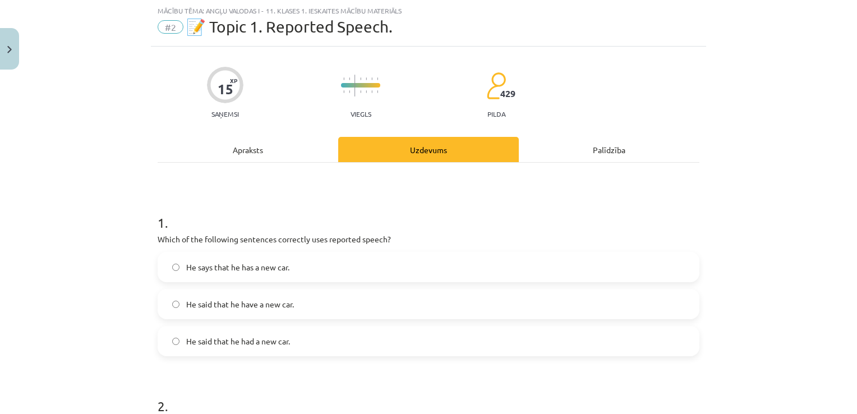
click at [263, 147] on div "Apraksts" at bounding box center [248, 149] width 181 height 25
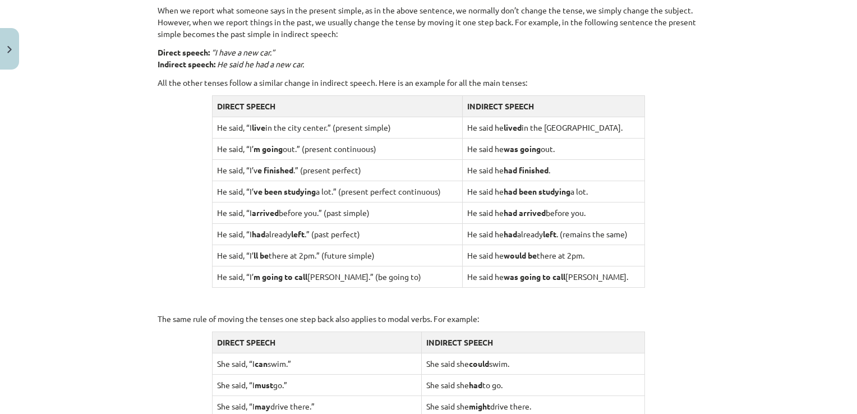
scroll to position [870, 0]
